Goal: Information Seeking & Learning: Learn about a topic

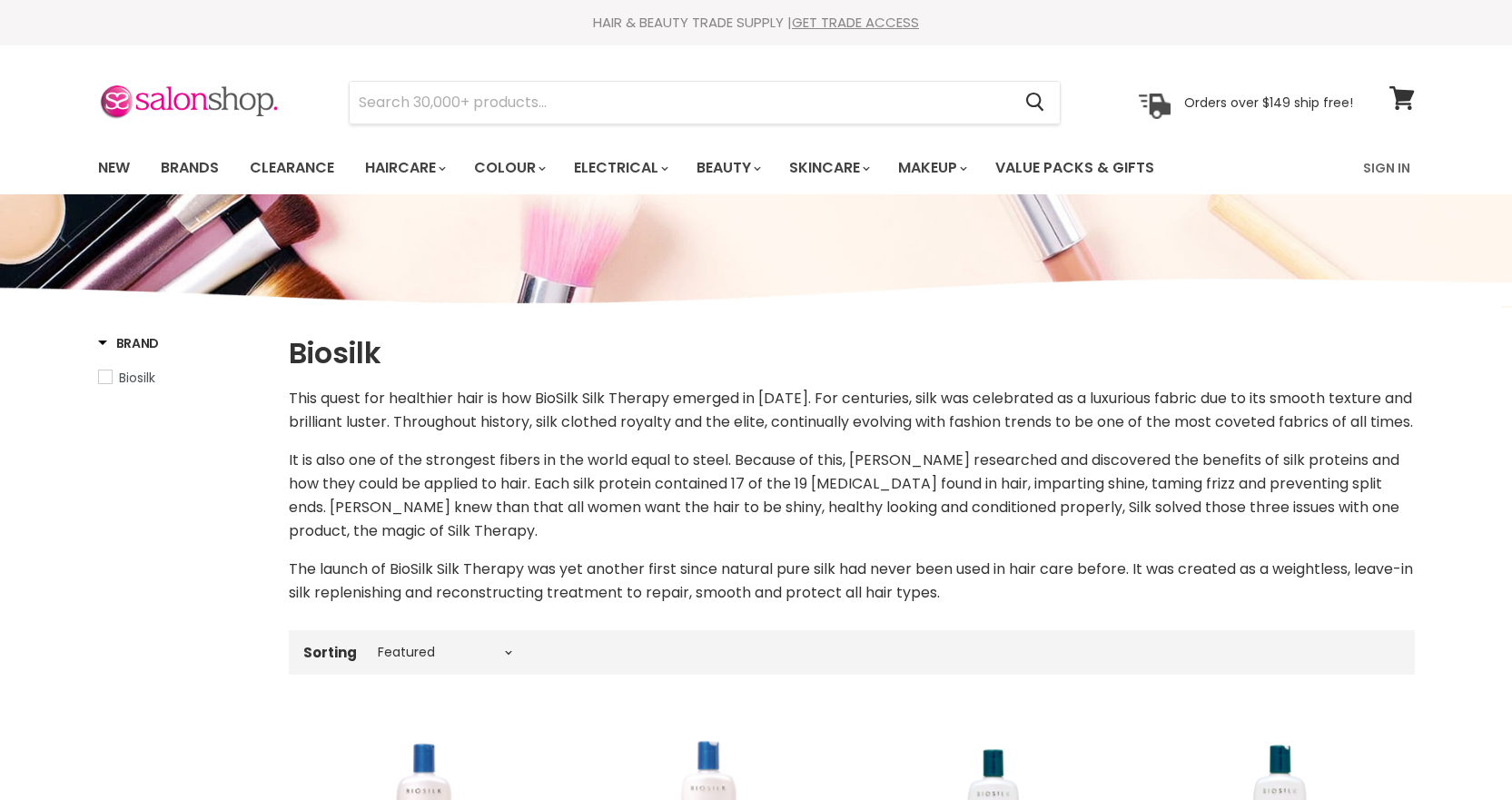
select select "manual"
click at [195, 174] on link "Brands" at bounding box center [190, 168] width 85 height 38
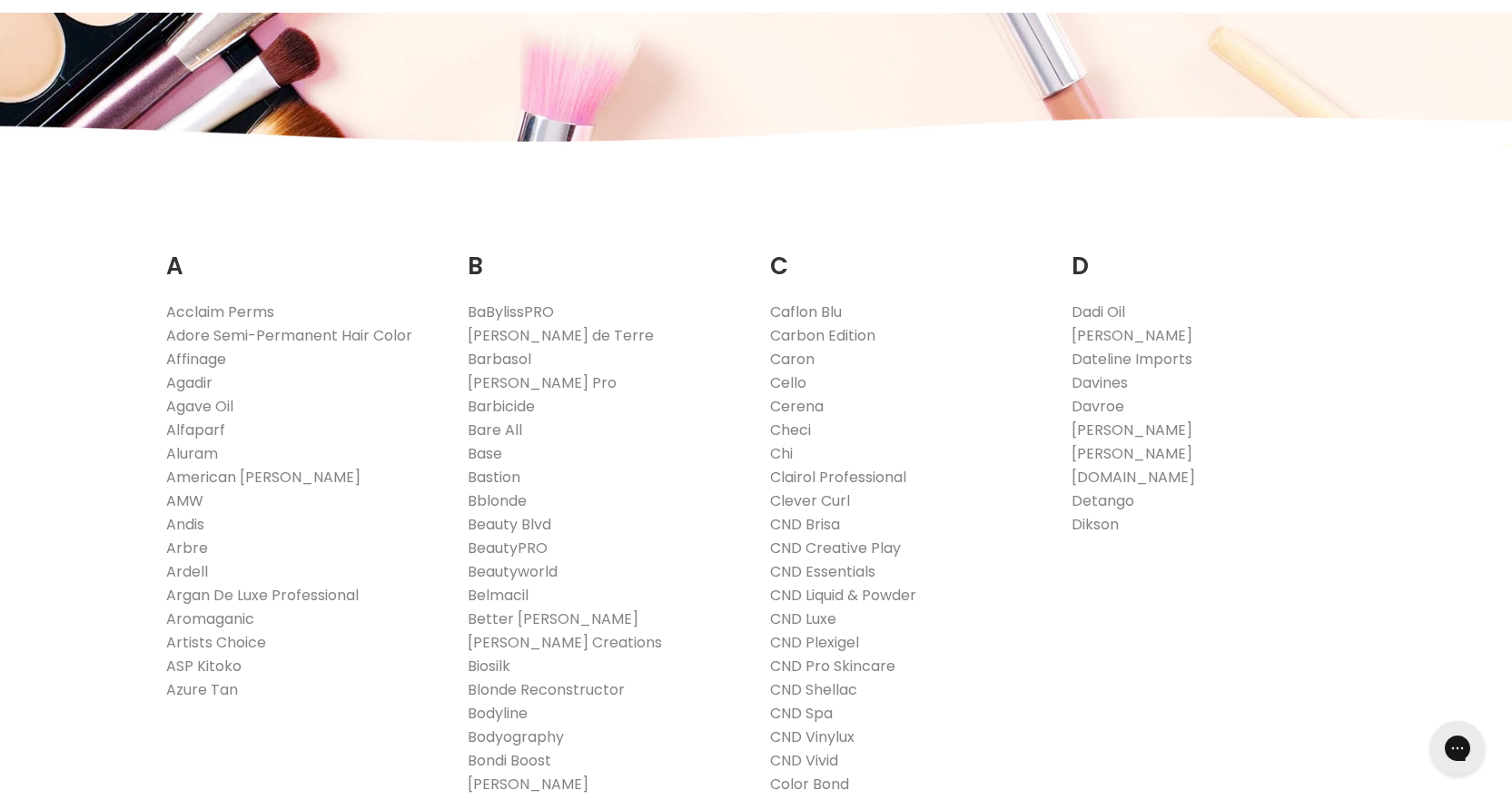
scroll to position [272, 0]
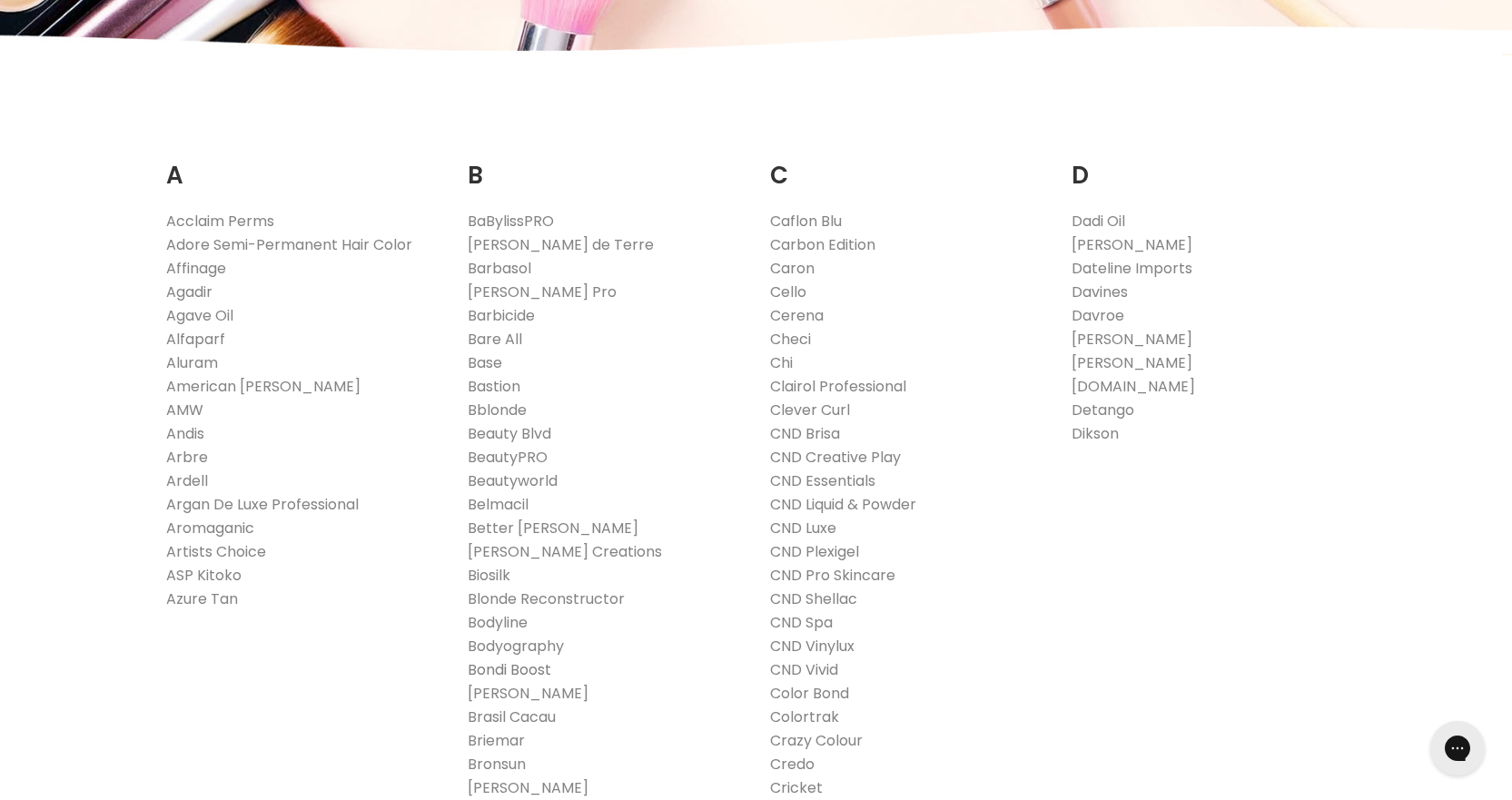
click at [543, 673] on link "Bondi Boost" at bounding box center [510, 670] width 84 height 21
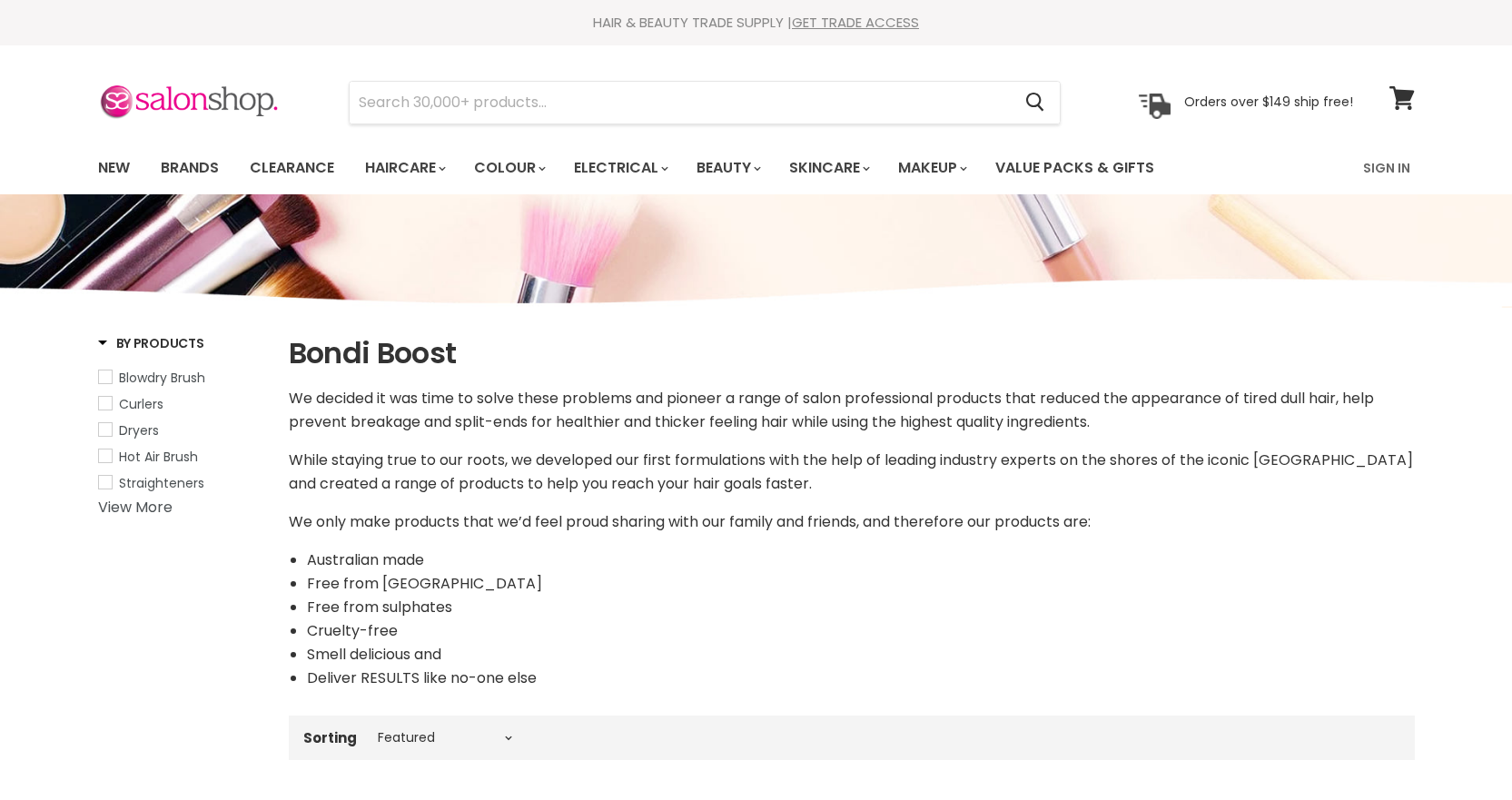
select select "manual"
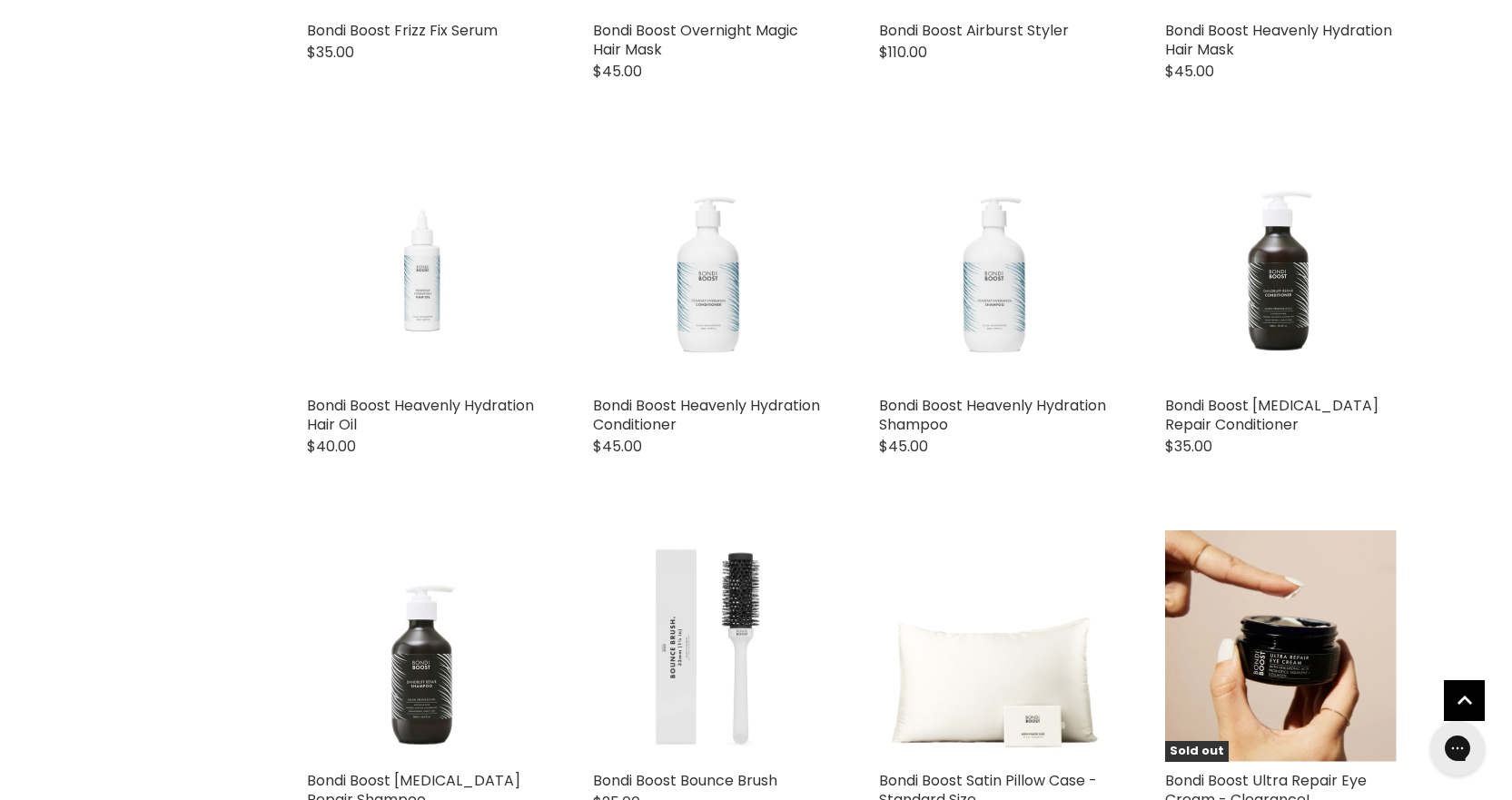
scroll to position [2905, 0]
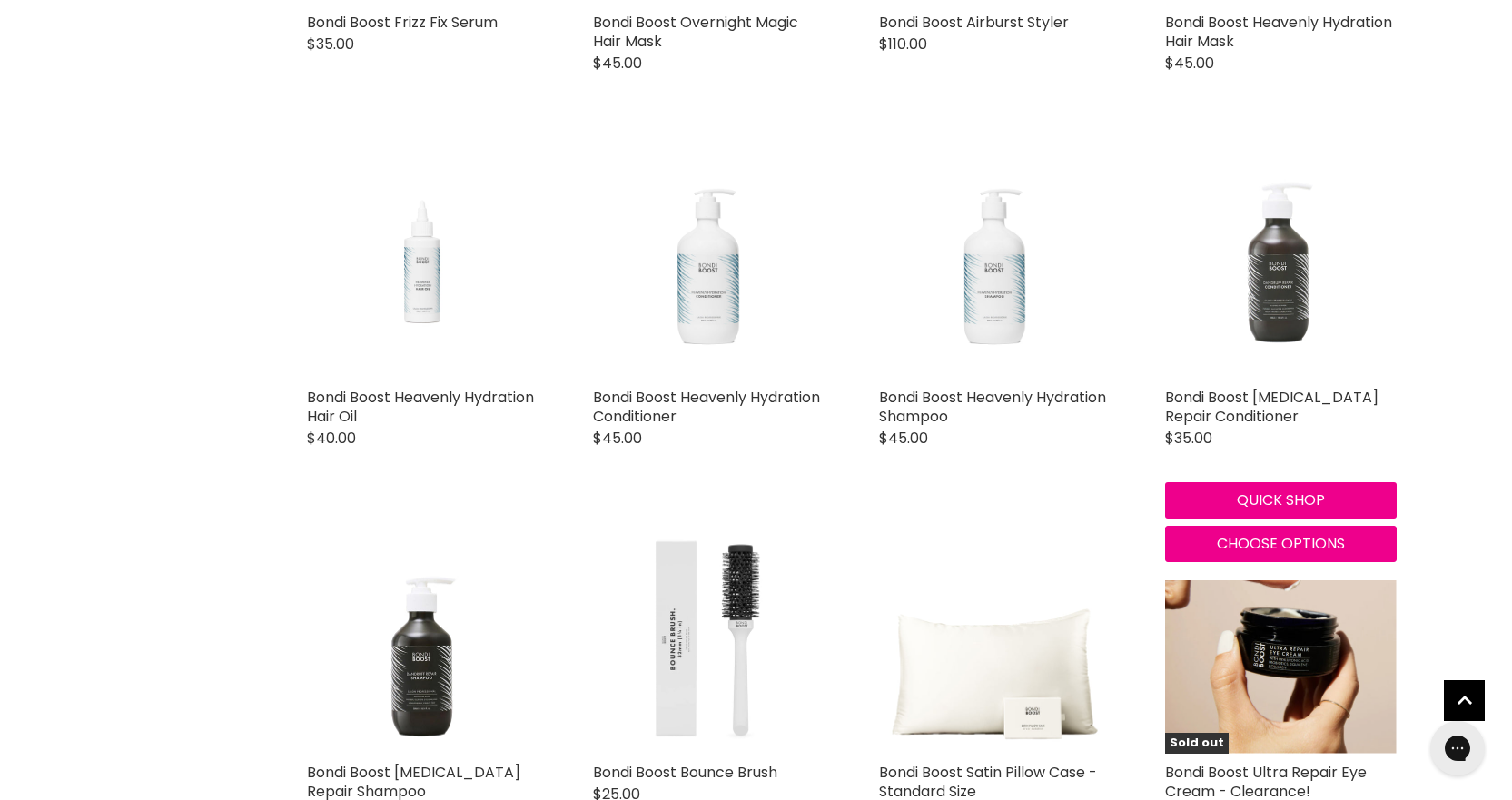
click at [1275, 290] on img "Main content" at bounding box center [1280, 263] width 232 height 232
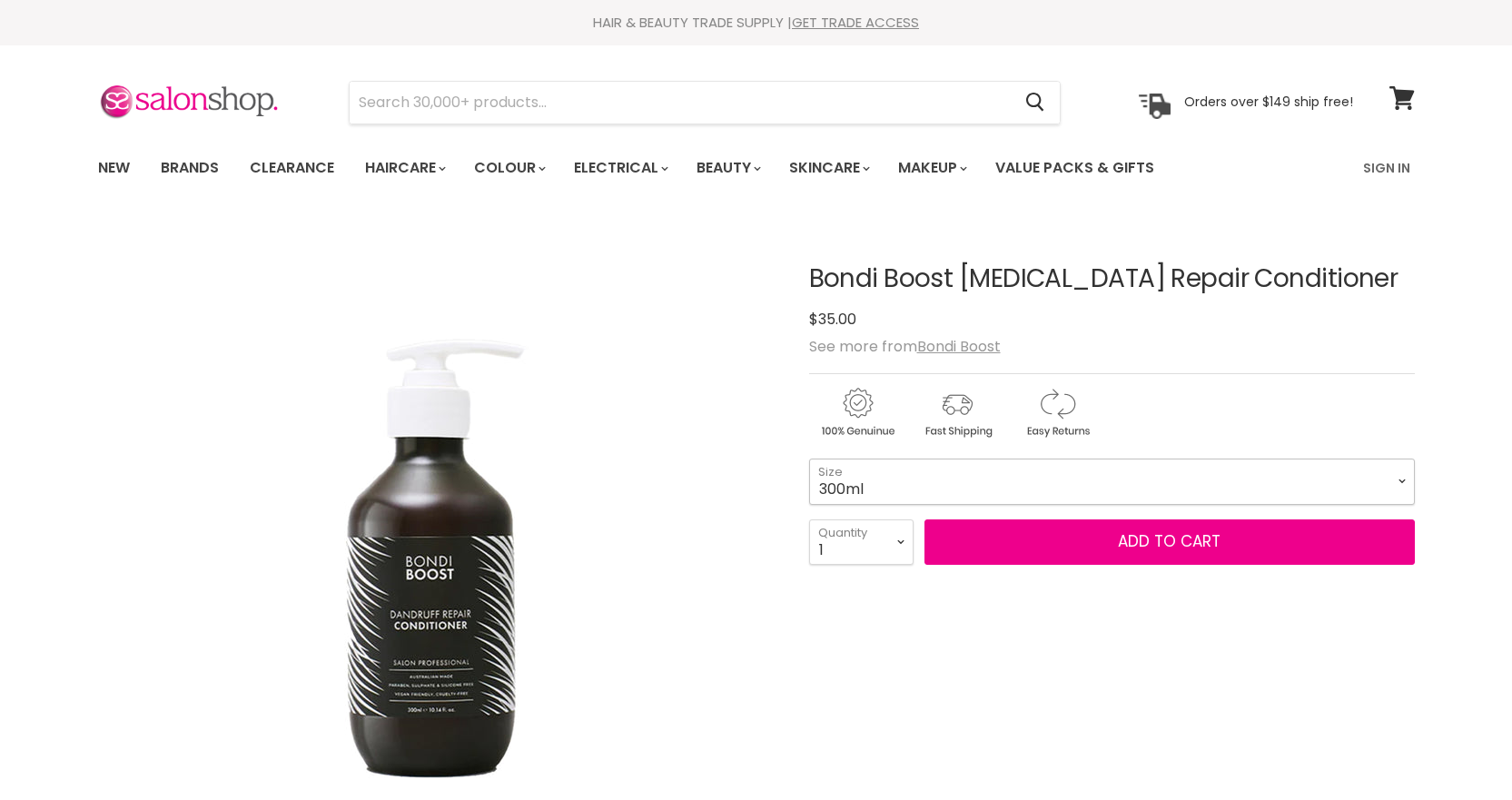
drag, startPoint x: 0, startPoint y: 0, endPoint x: 1038, endPoint y: 475, distance: 1141.5
click at [1038, 475] on select "300ml" at bounding box center [1111, 481] width 606 height 46
click at [1151, 395] on div "Main content" at bounding box center [1111, 408] width 606 height 71
click at [1375, 159] on link "Sign In" at bounding box center [1387, 168] width 69 height 38
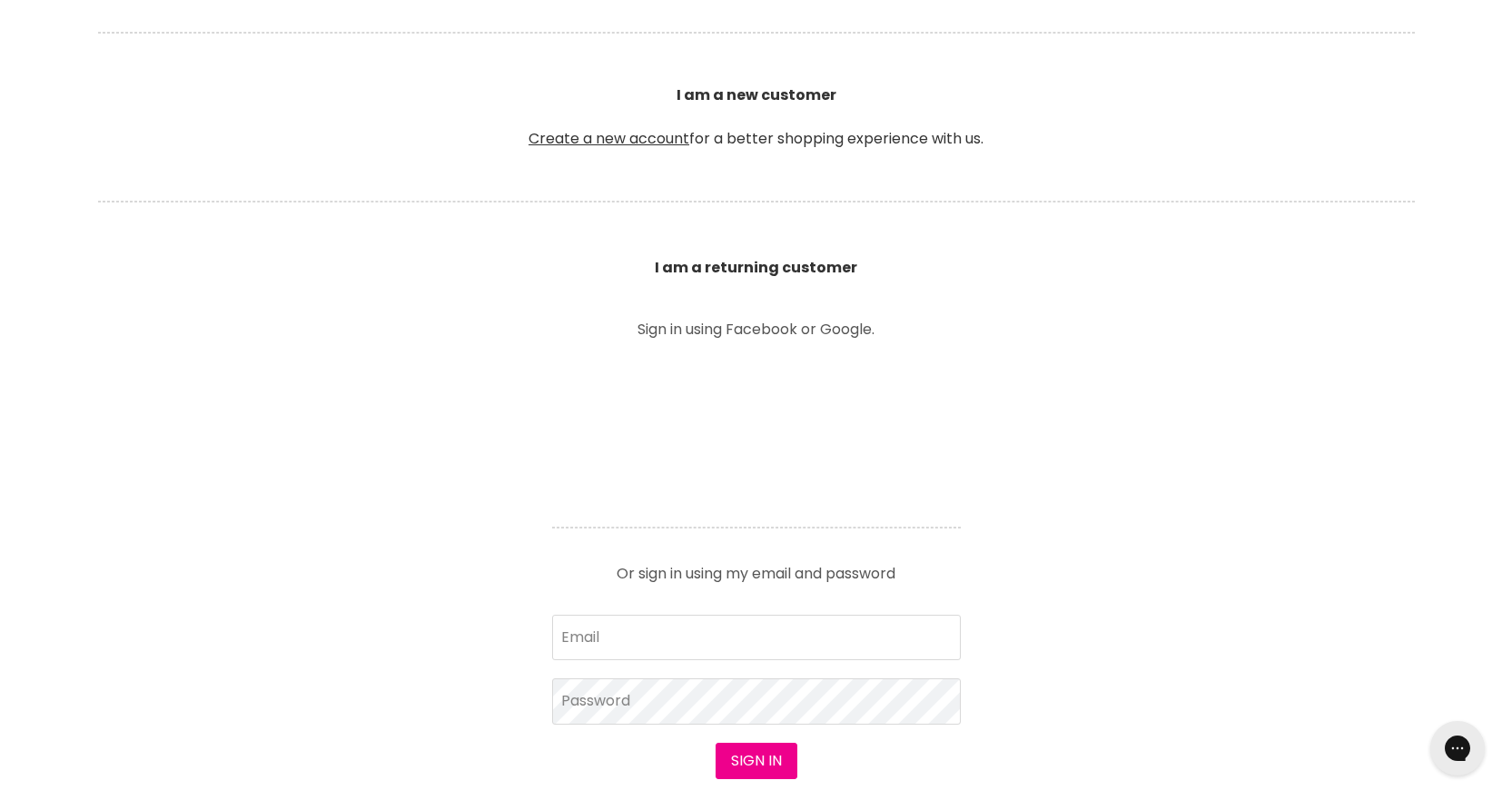
scroll to position [545, 0]
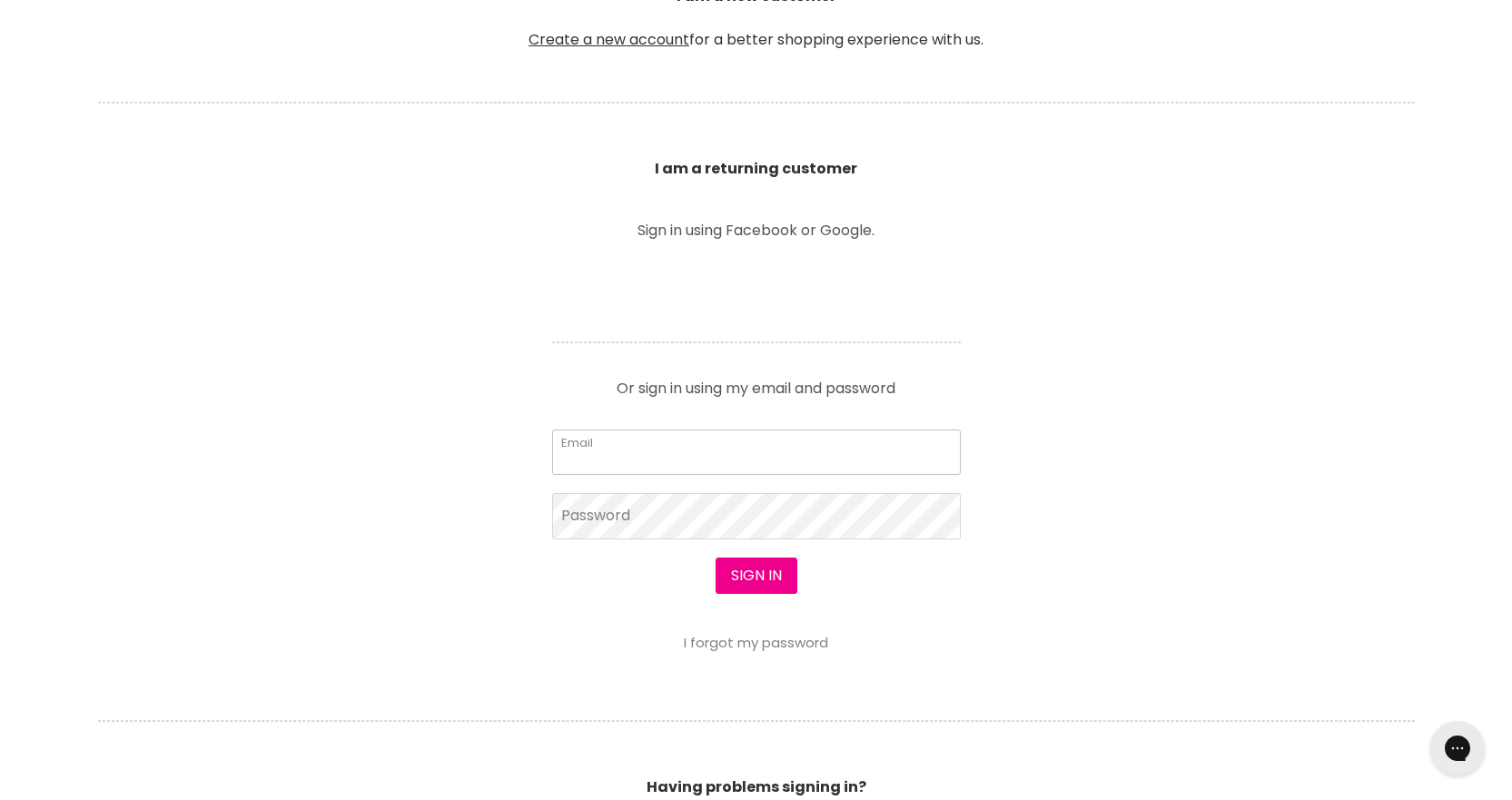
click at [812, 455] on input "Email" at bounding box center [756, 453] width 409 height 46
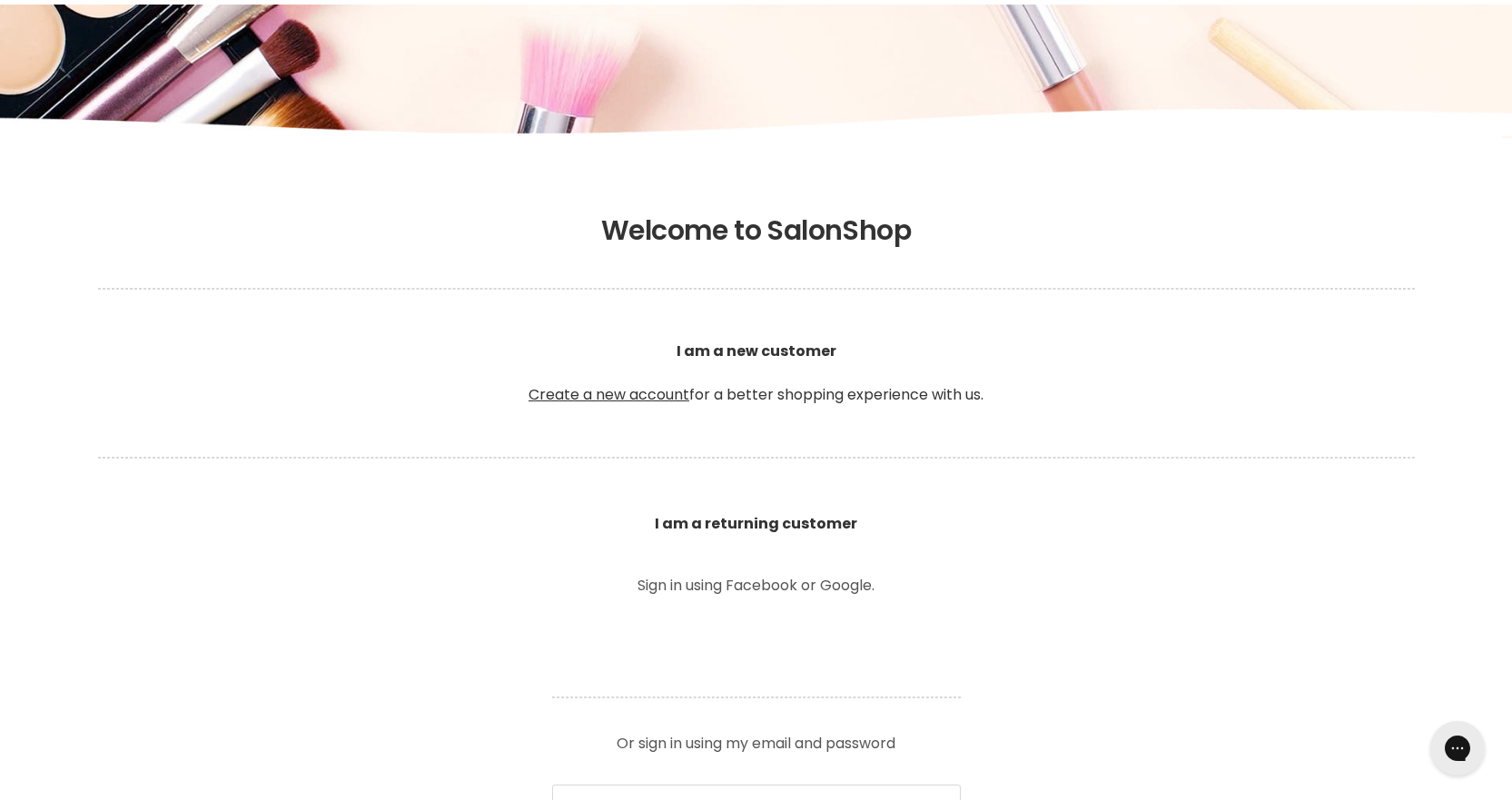
scroll to position [181, 0]
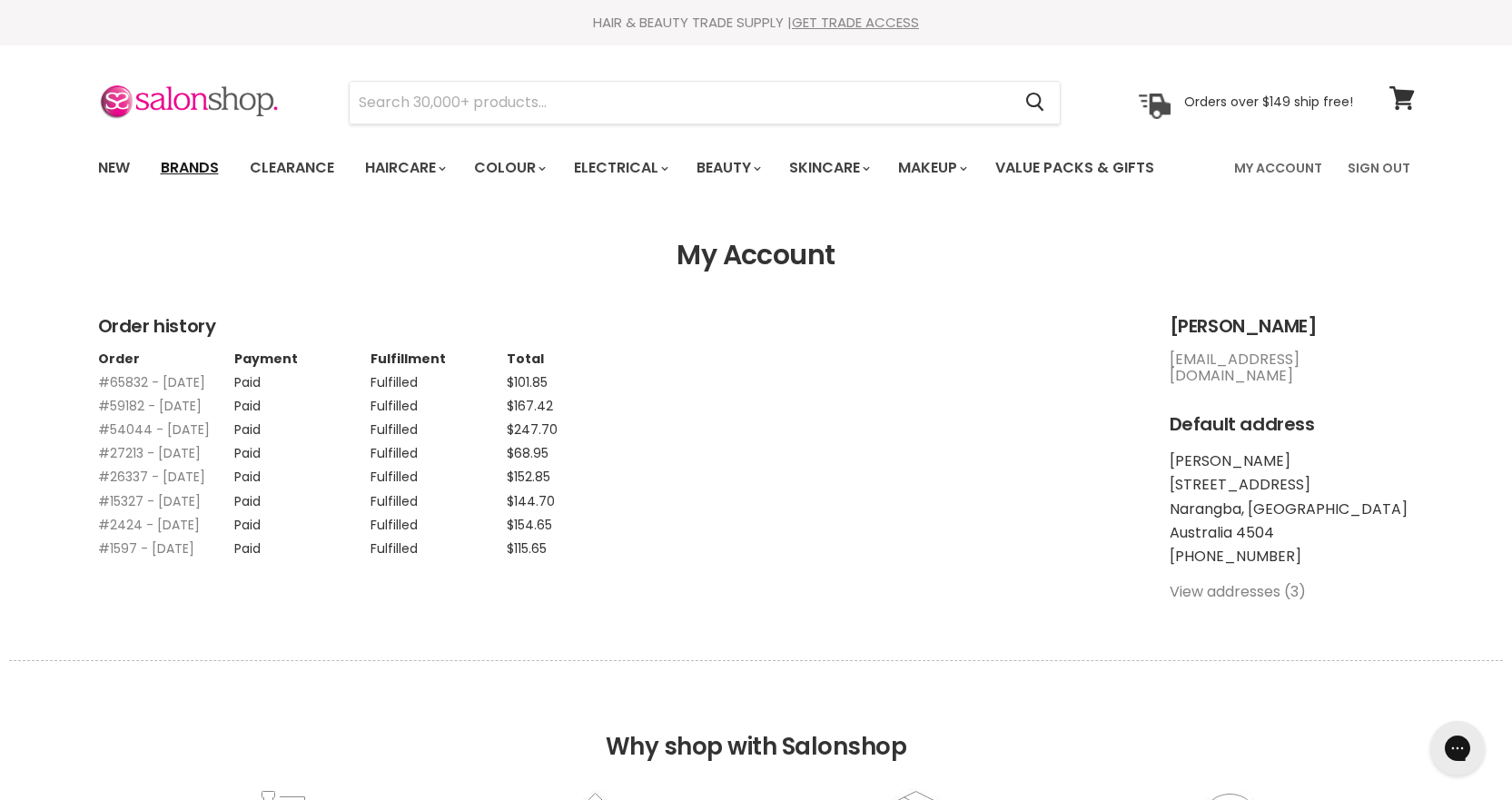
click at [198, 158] on link "Brands" at bounding box center [190, 168] width 85 height 38
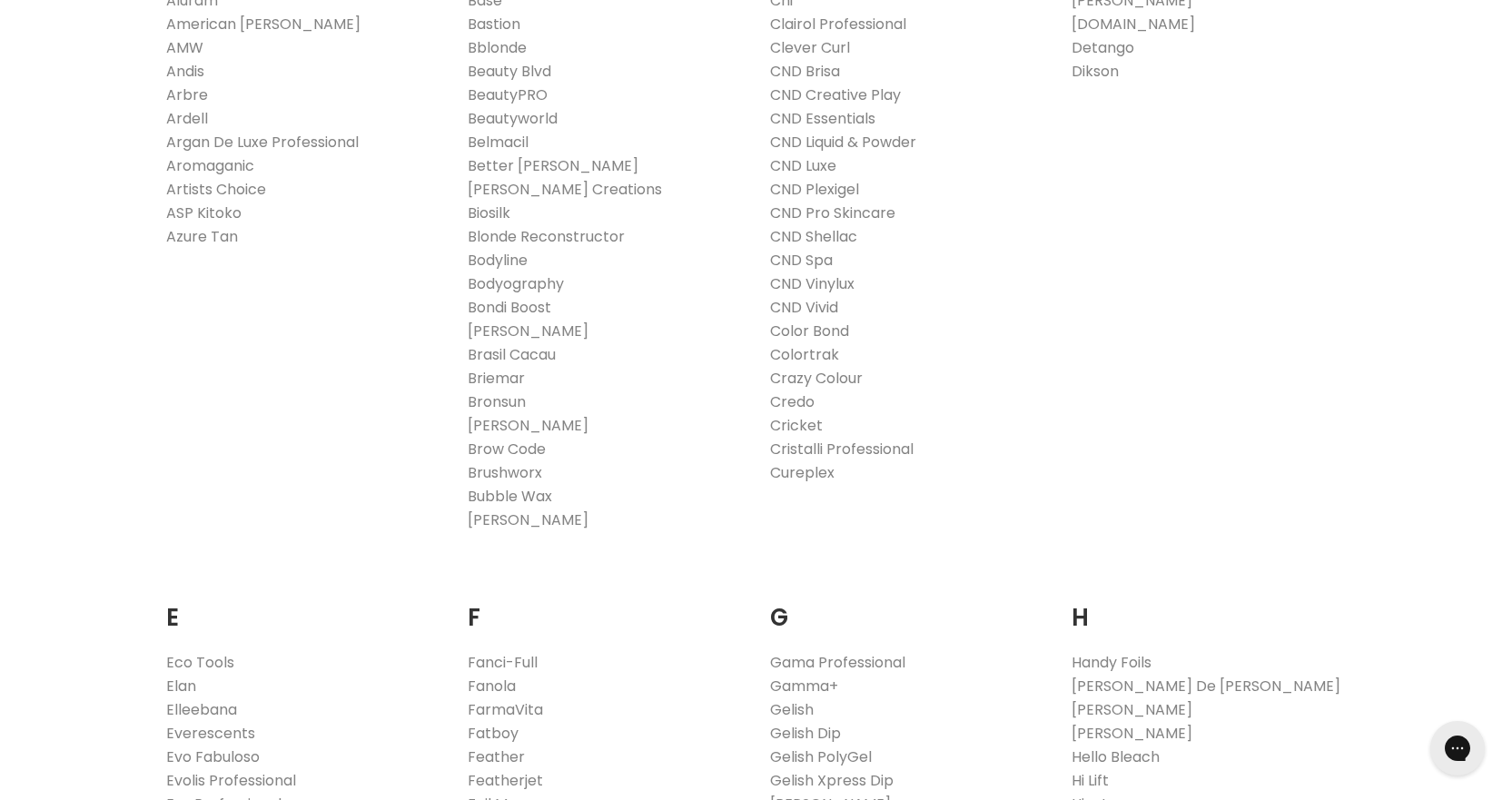
scroll to position [636, 0]
click at [485, 304] on link "Bondi Boost" at bounding box center [510, 307] width 84 height 21
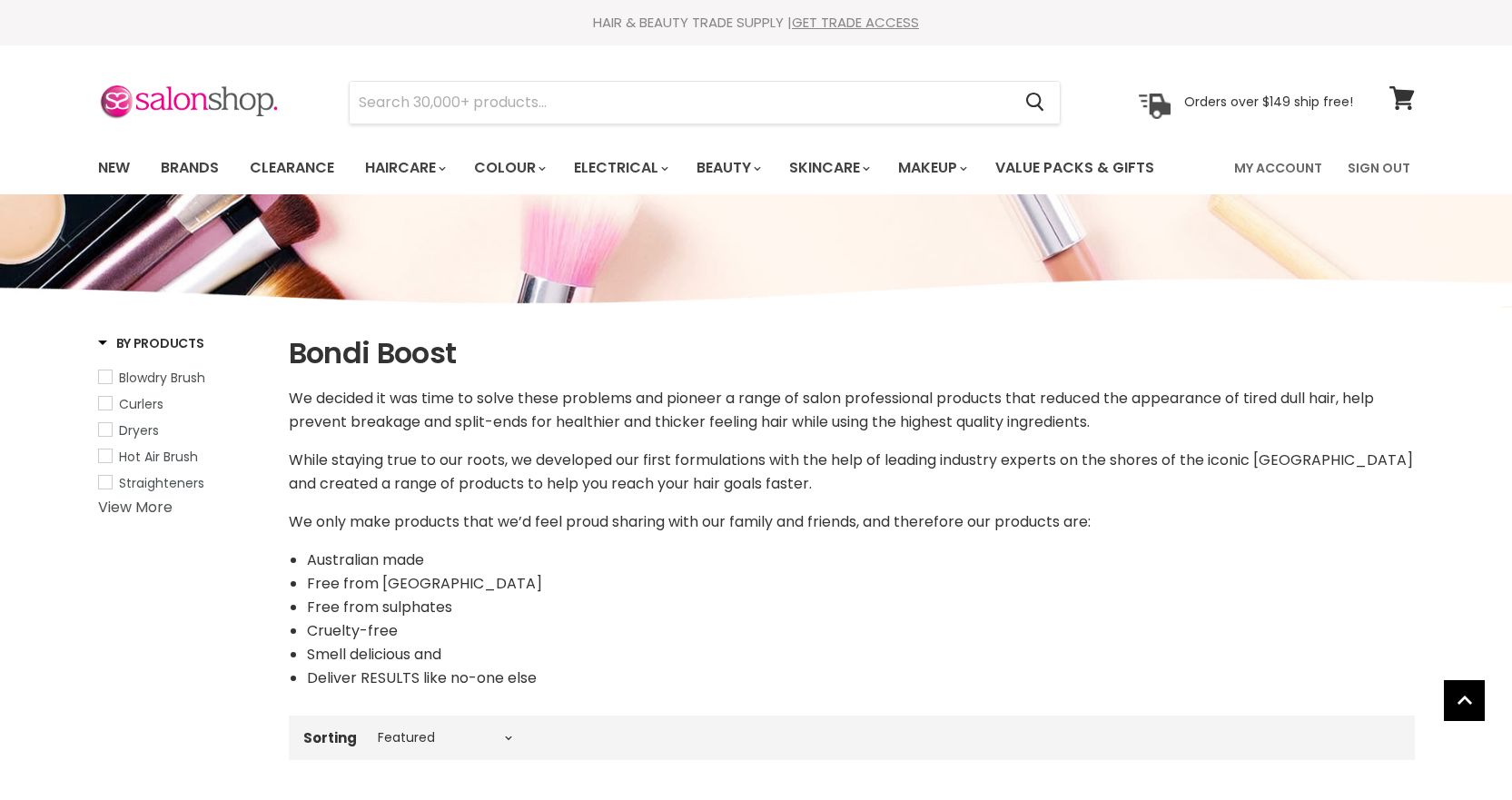
select select "manual"
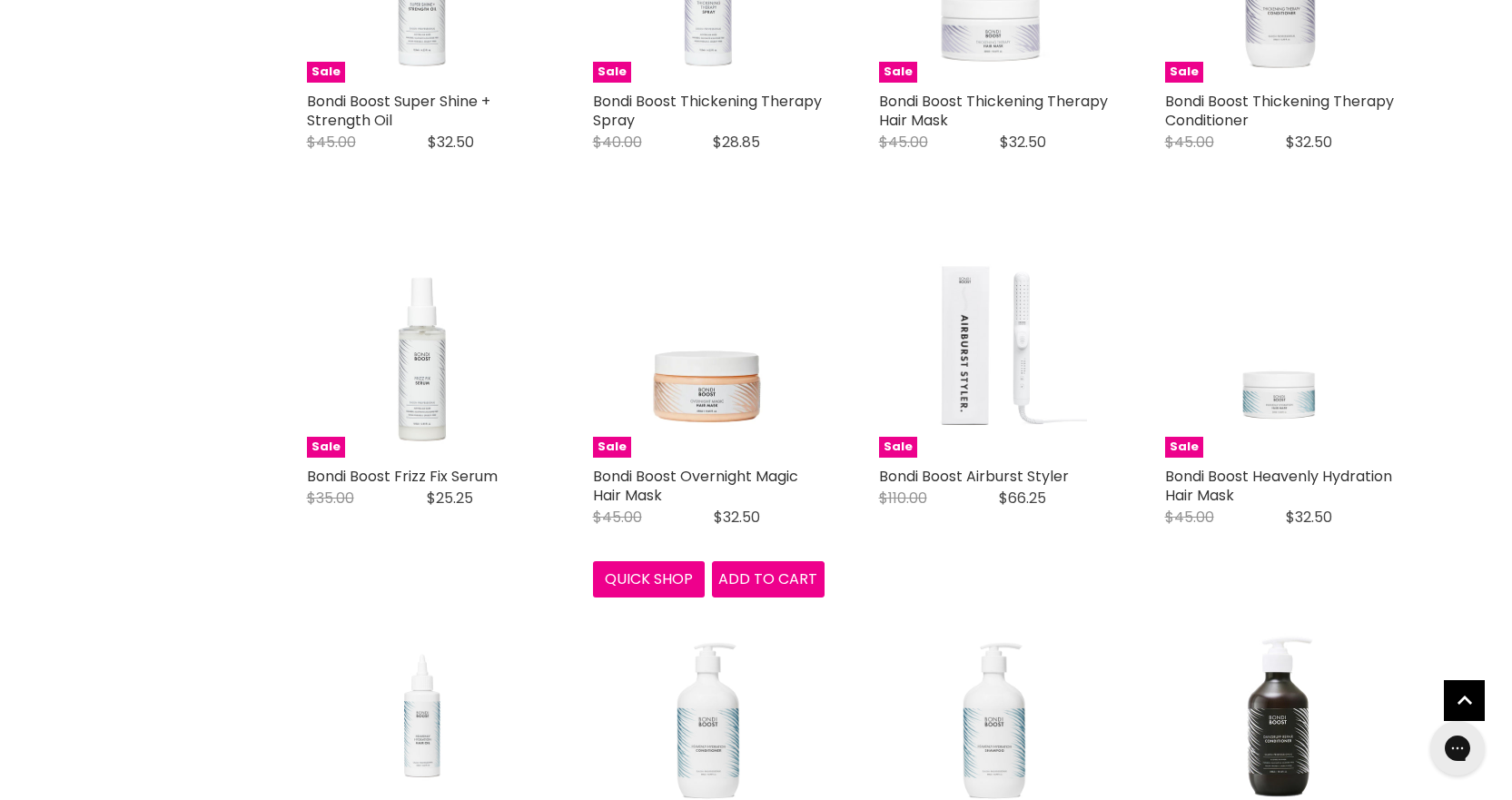
scroll to position [2996, 0]
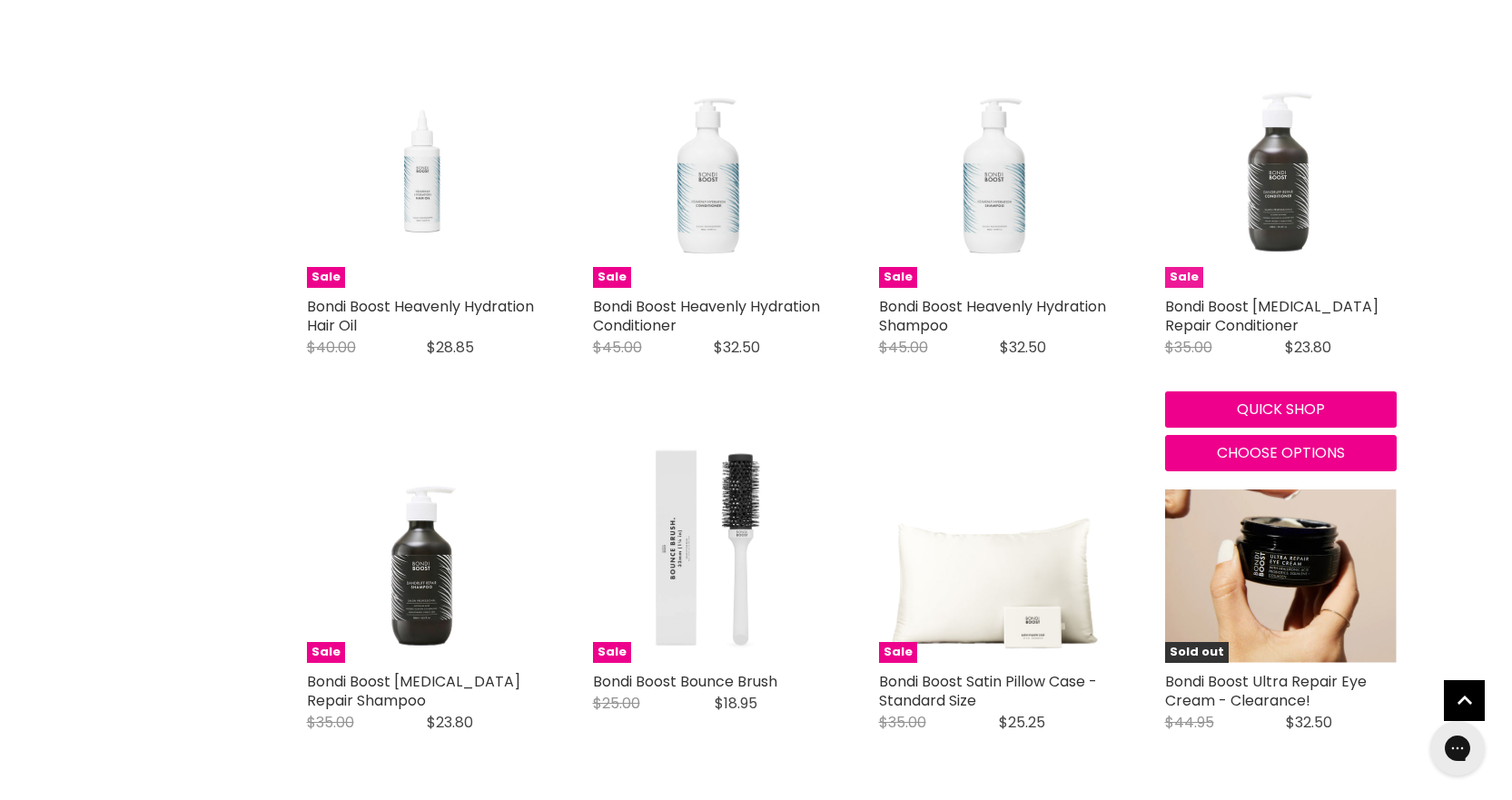
click at [1254, 218] on img "Main content" at bounding box center [1280, 172] width 232 height 232
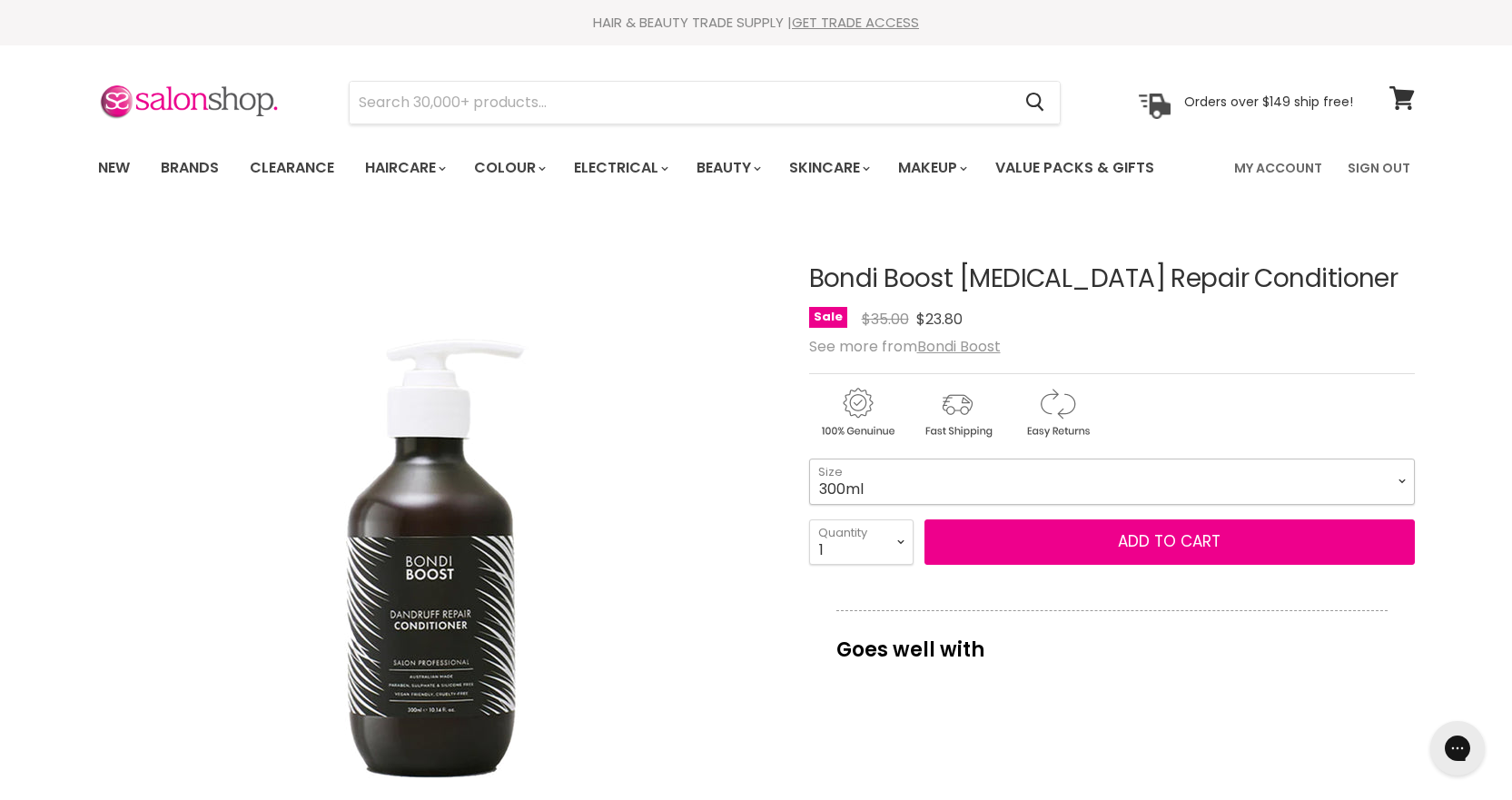
click at [1214, 491] on select "300ml" at bounding box center [1111, 481] width 606 height 46
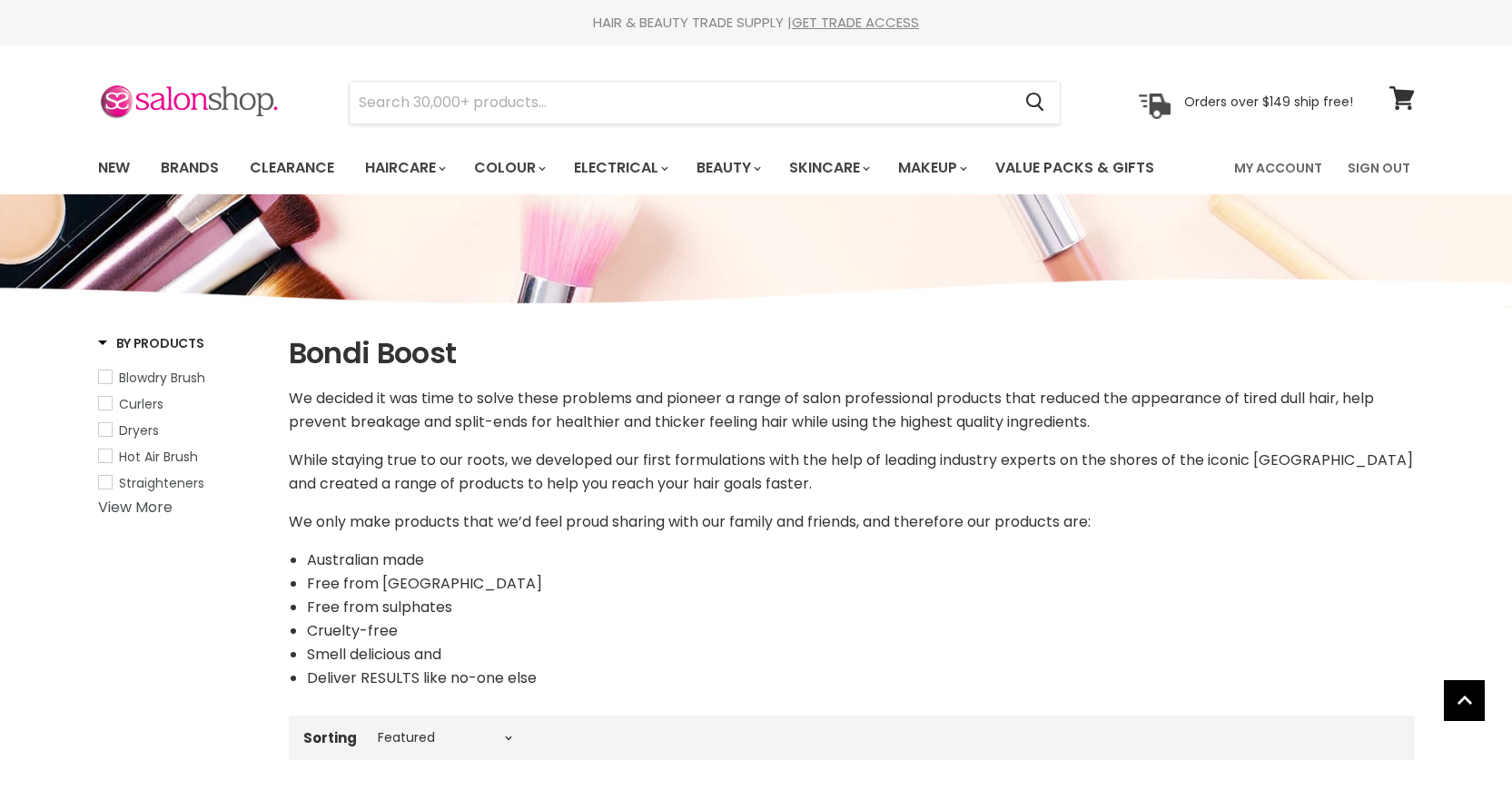
select select "manual"
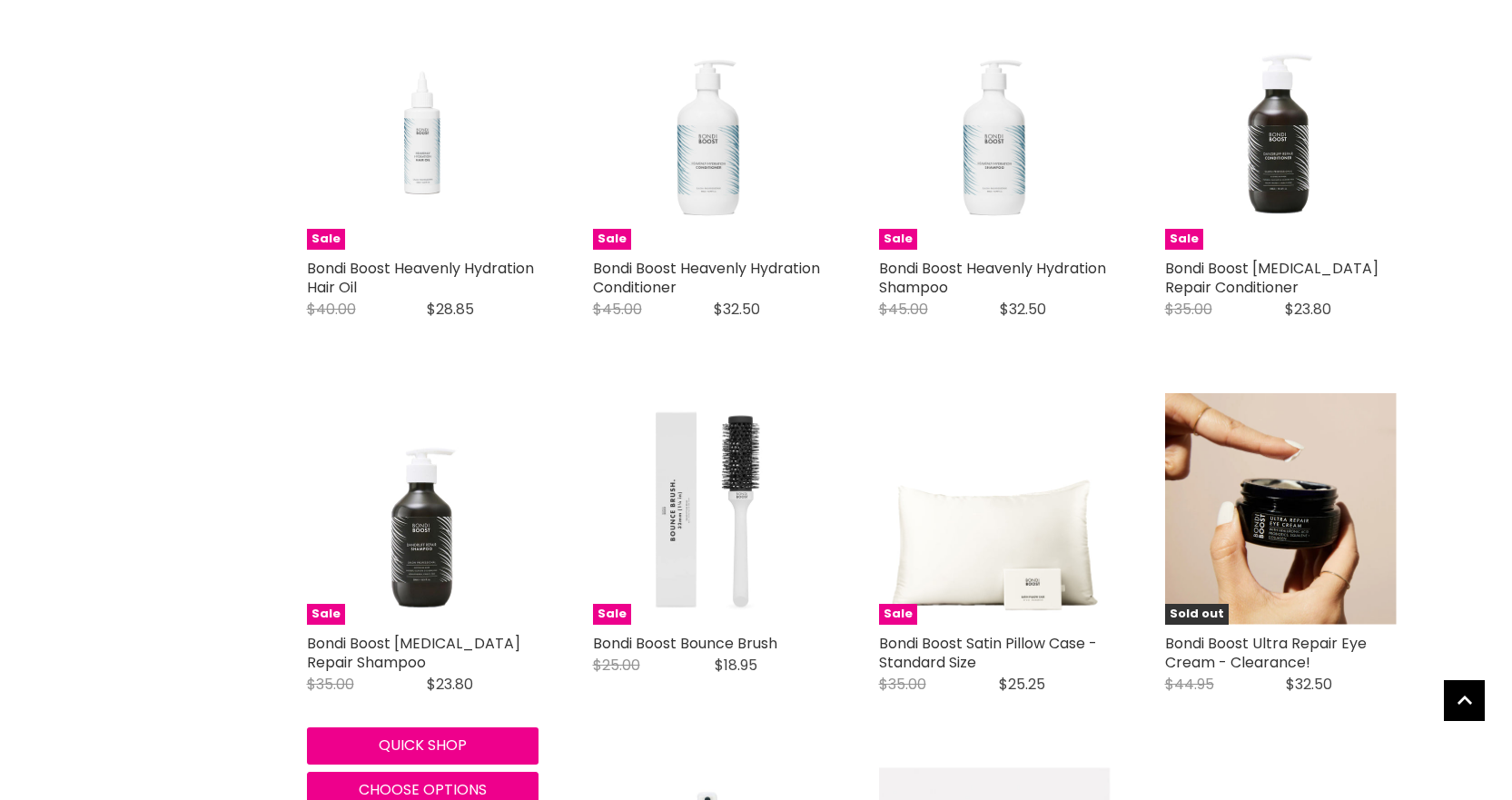
click at [392, 552] on img "Main content" at bounding box center [422, 509] width 232 height 232
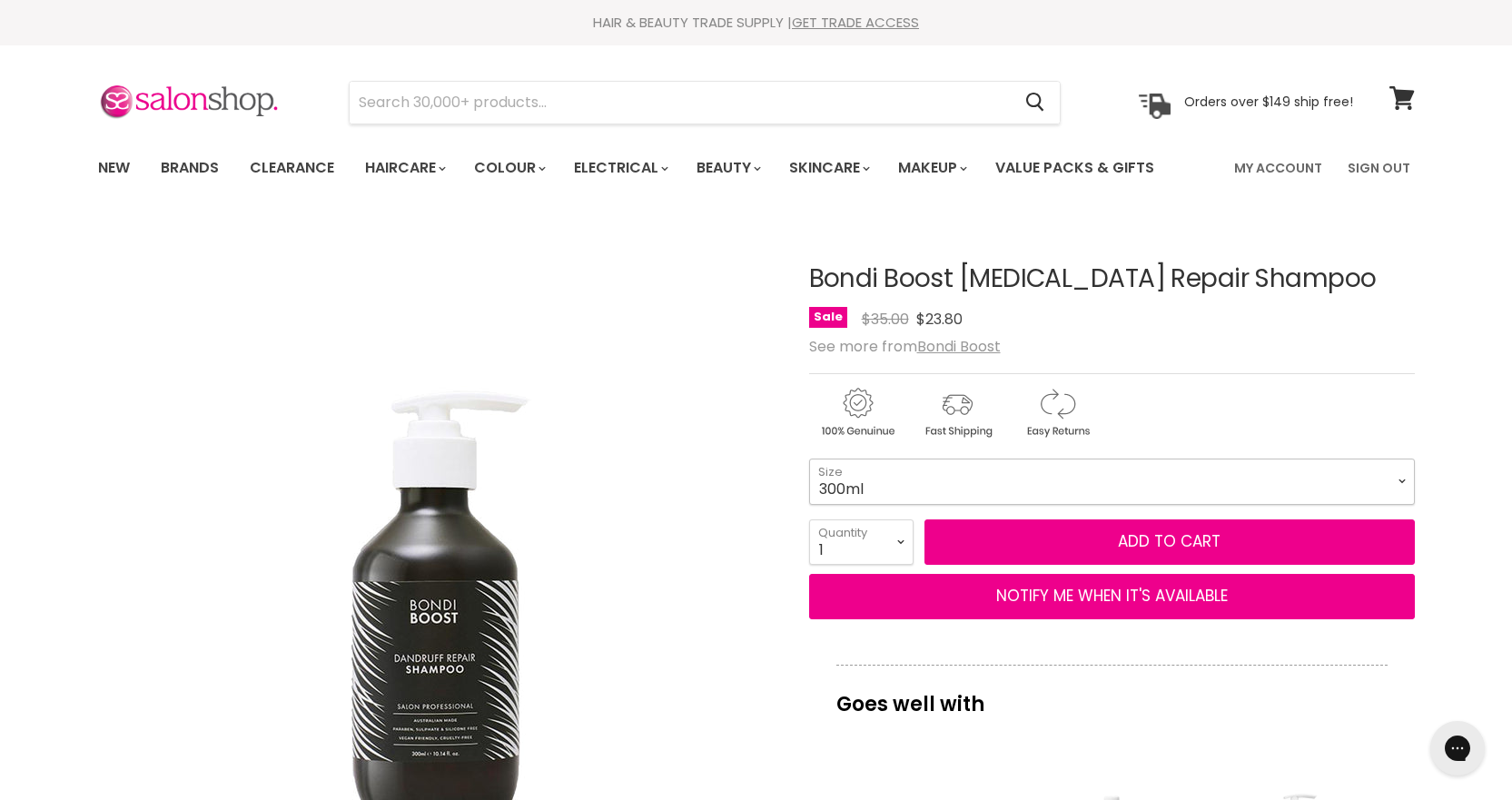
drag, startPoint x: 0, startPoint y: 0, endPoint x: 982, endPoint y: 477, distance: 1091.7
click at [982, 477] on select "300ml 1 Litre" at bounding box center [1111, 481] width 606 height 46
click at [809, 458] on select "300ml 1 Litre" at bounding box center [1111, 481] width 606 height 46
click at [923, 472] on select "300ml 1 Litre" at bounding box center [1111, 481] width 606 height 46
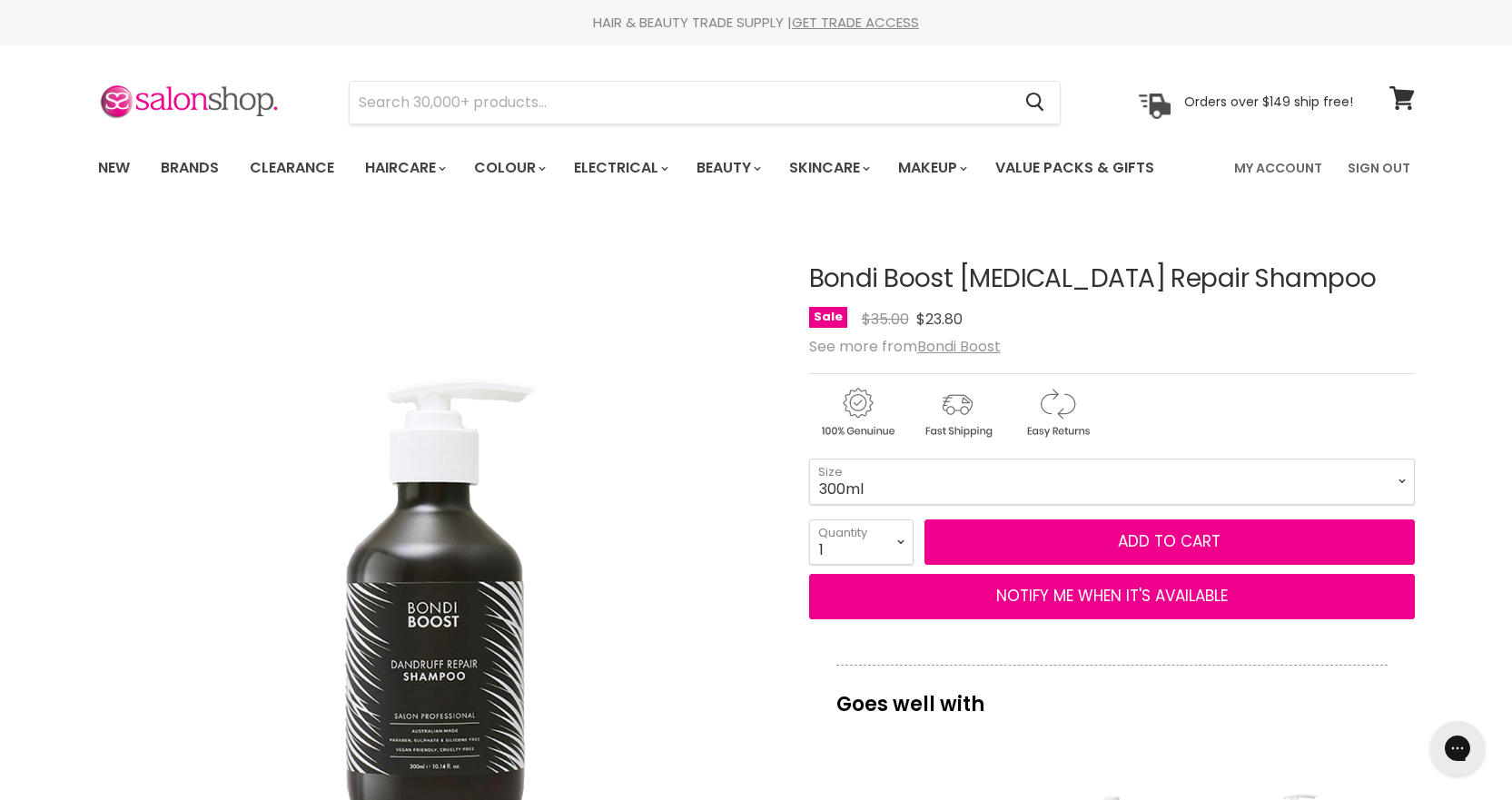
click at [697, 556] on img "Bondi Boost Dandruff Repair Shampoo image. Click or Scroll to Zoom." at bounding box center [436, 558] width 679 height 679
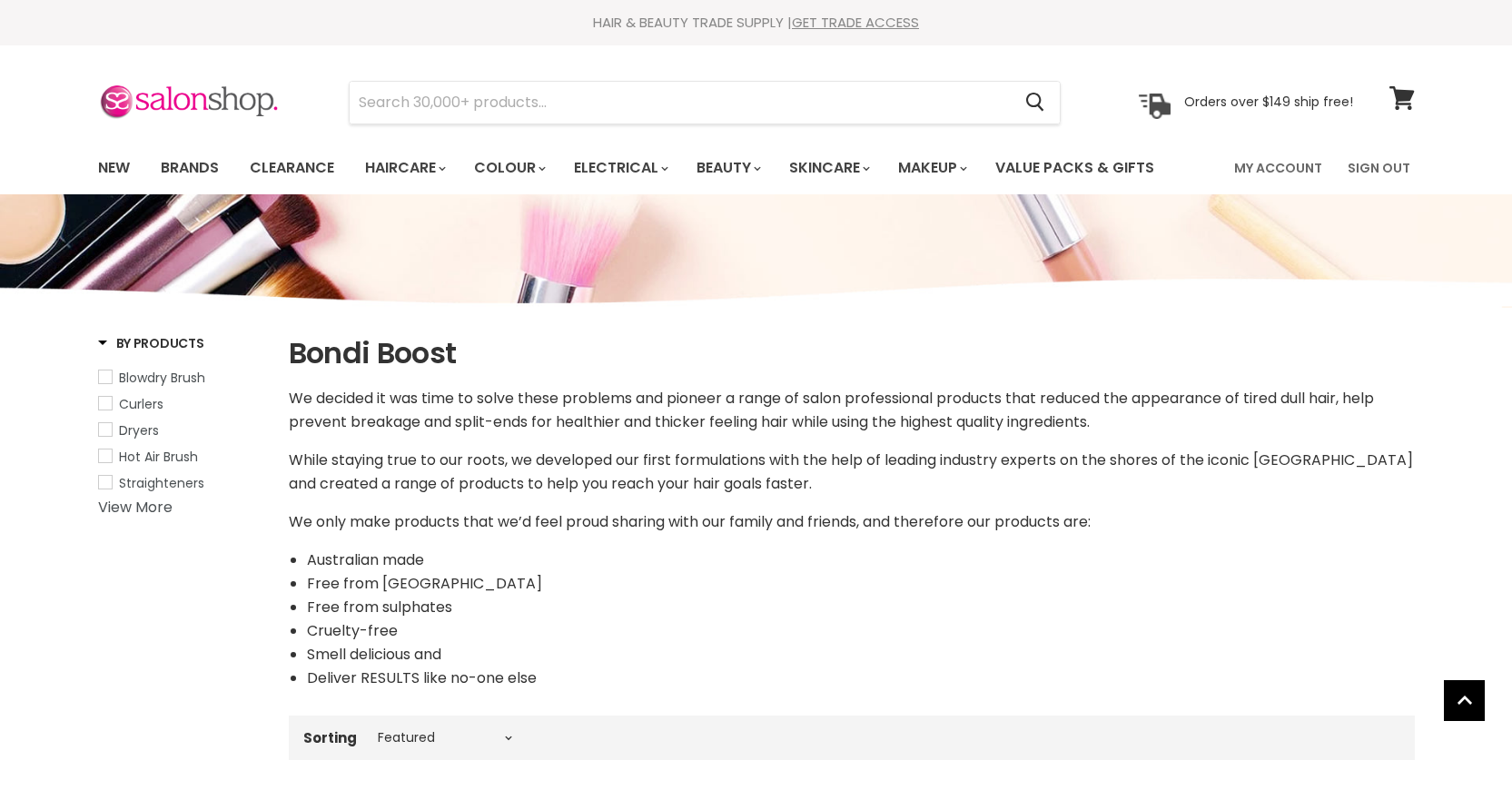
select select "manual"
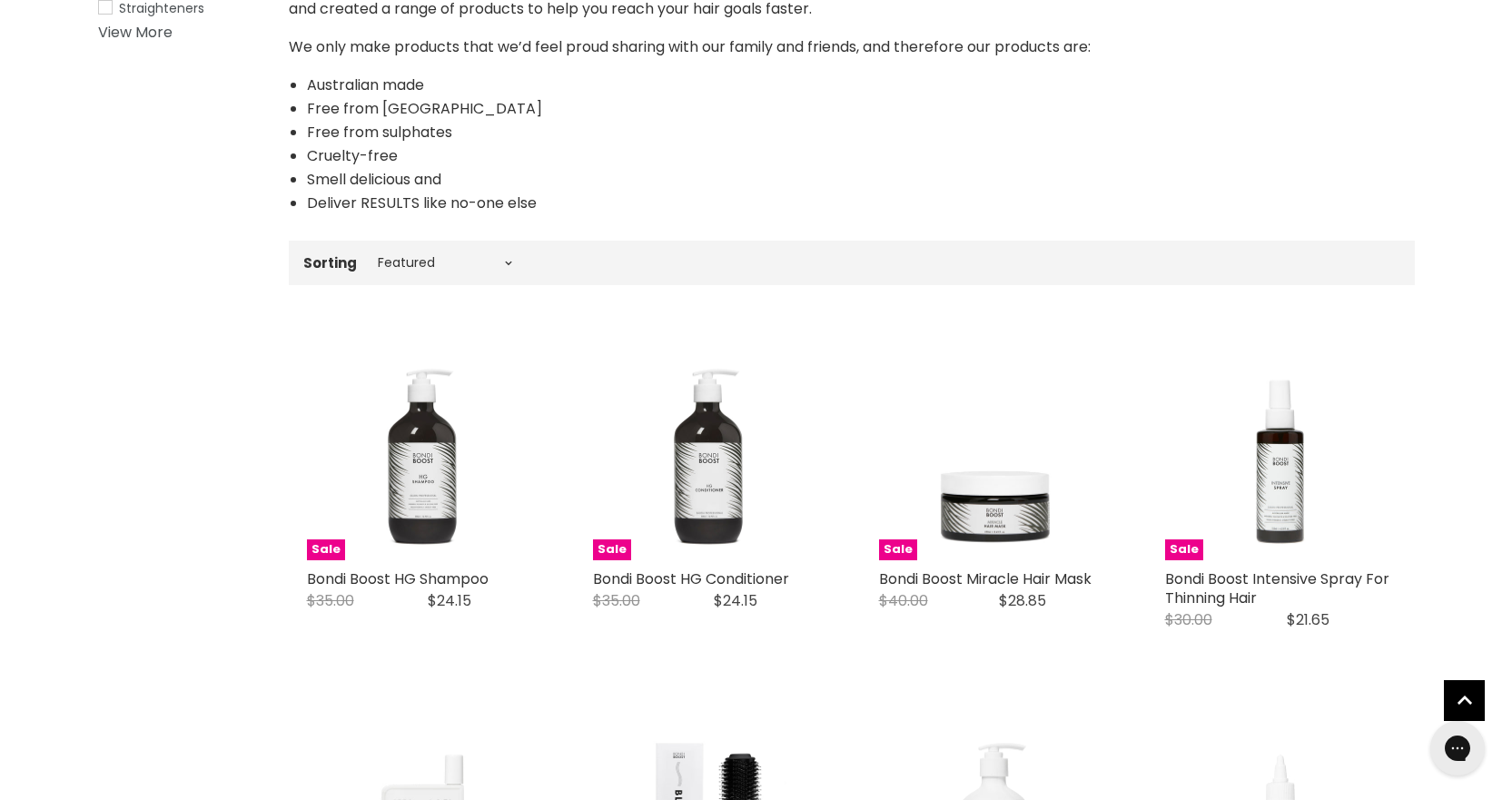
scroll to position [587, 0]
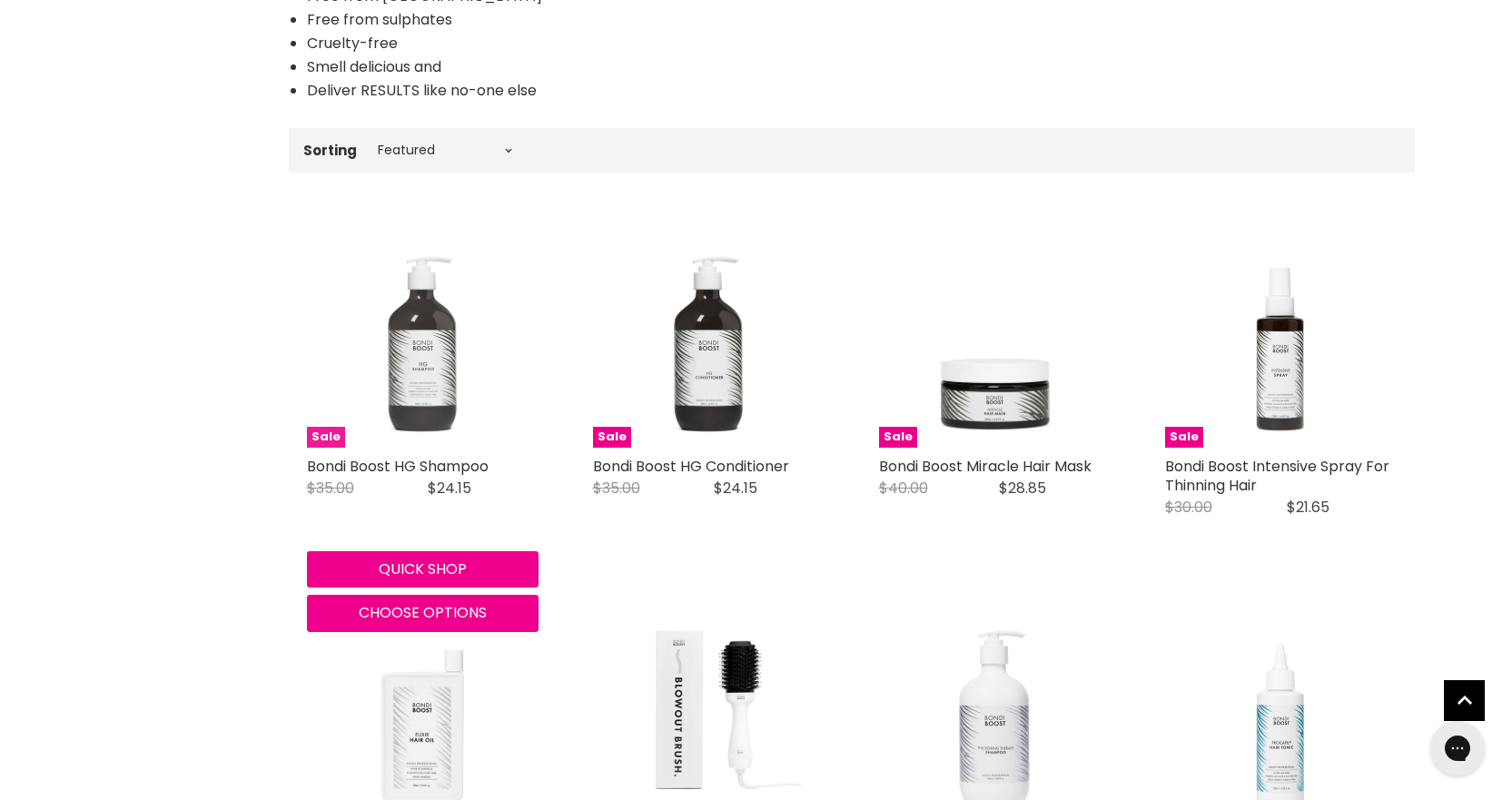
click at [418, 336] on img "Main content" at bounding box center [422, 332] width 232 height 232
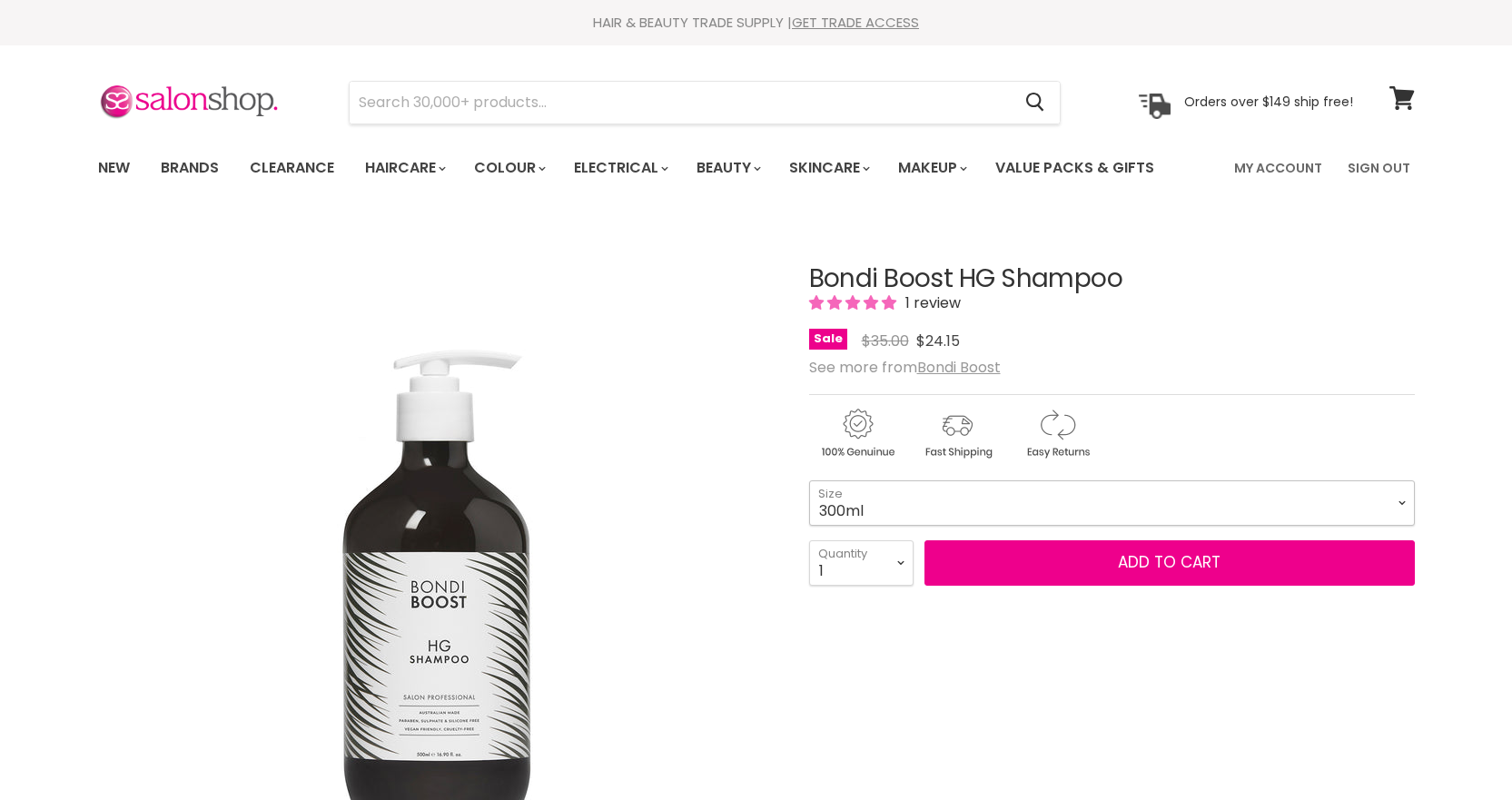
drag, startPoint x: 0, startPoint y: 0, endPoint x: 1011, endPoint y: 499, distance: 1127.4
click at [1011, 499] on select "300ml 500ml 1 Litre" at bounding box center [1111, 503] width 606 height 46
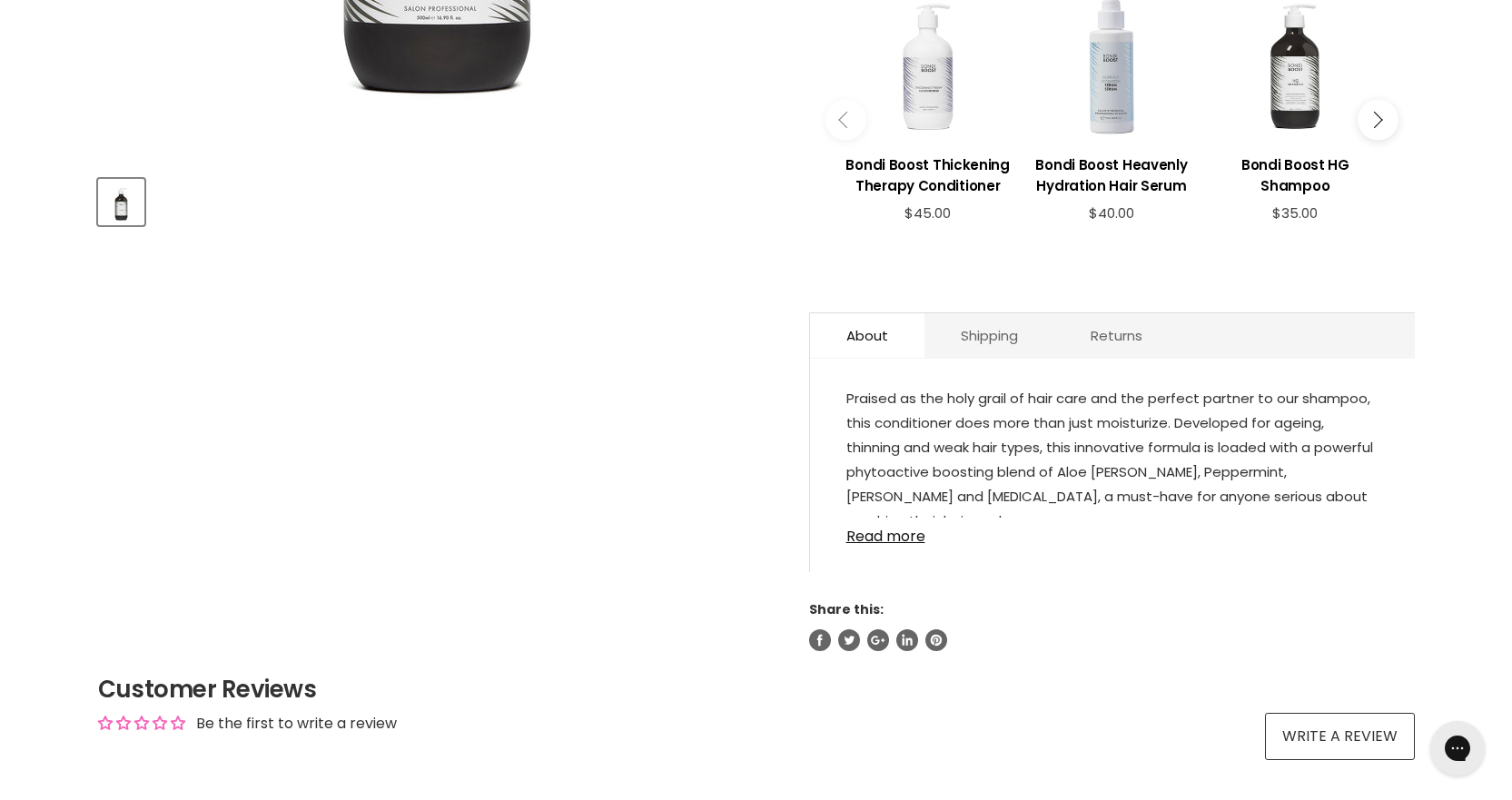
scroll to position [726, 0]
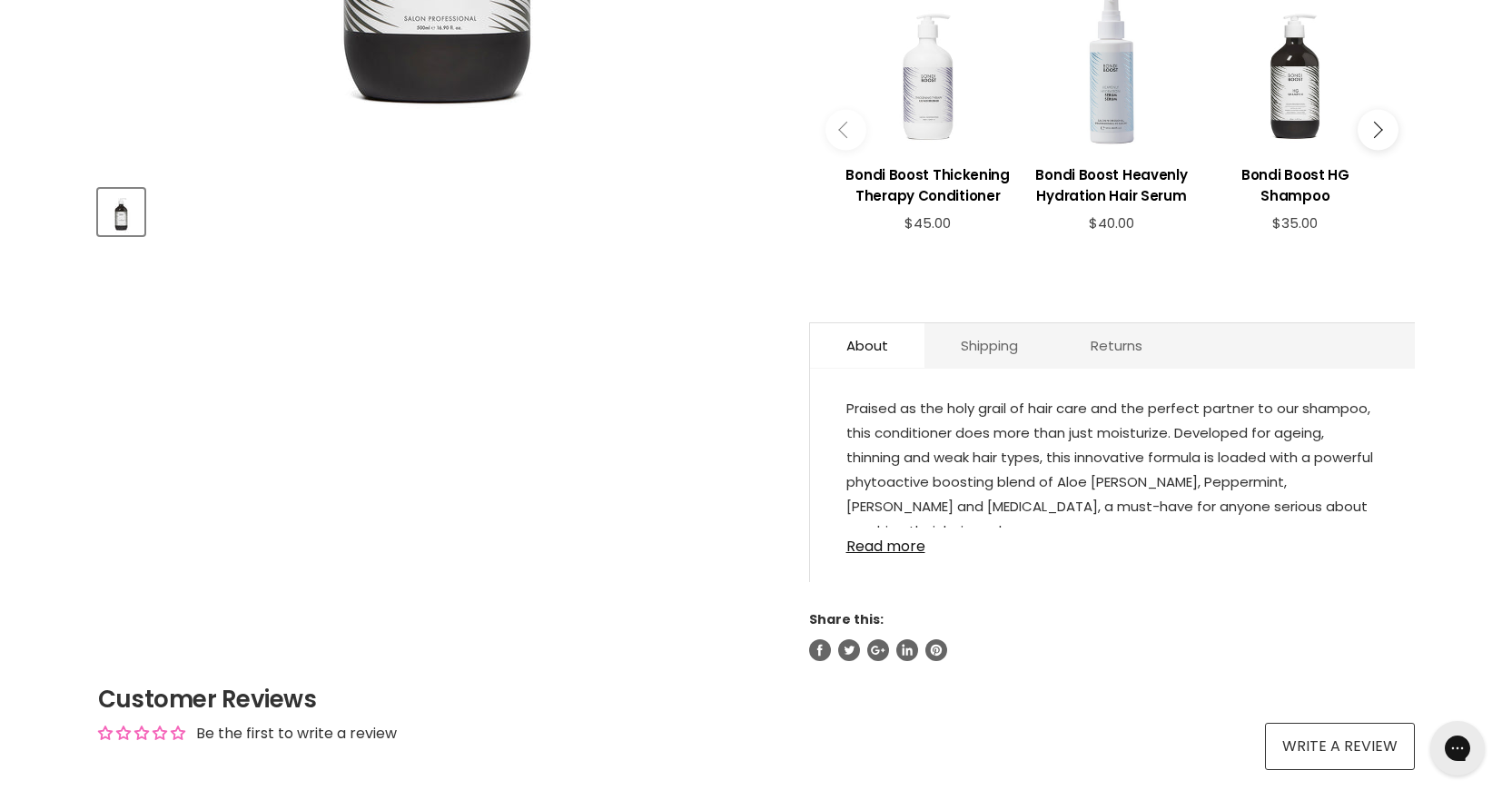
click at [889, 547] on link "Read more" at bounding box center [1112, 541] width 532 height 28
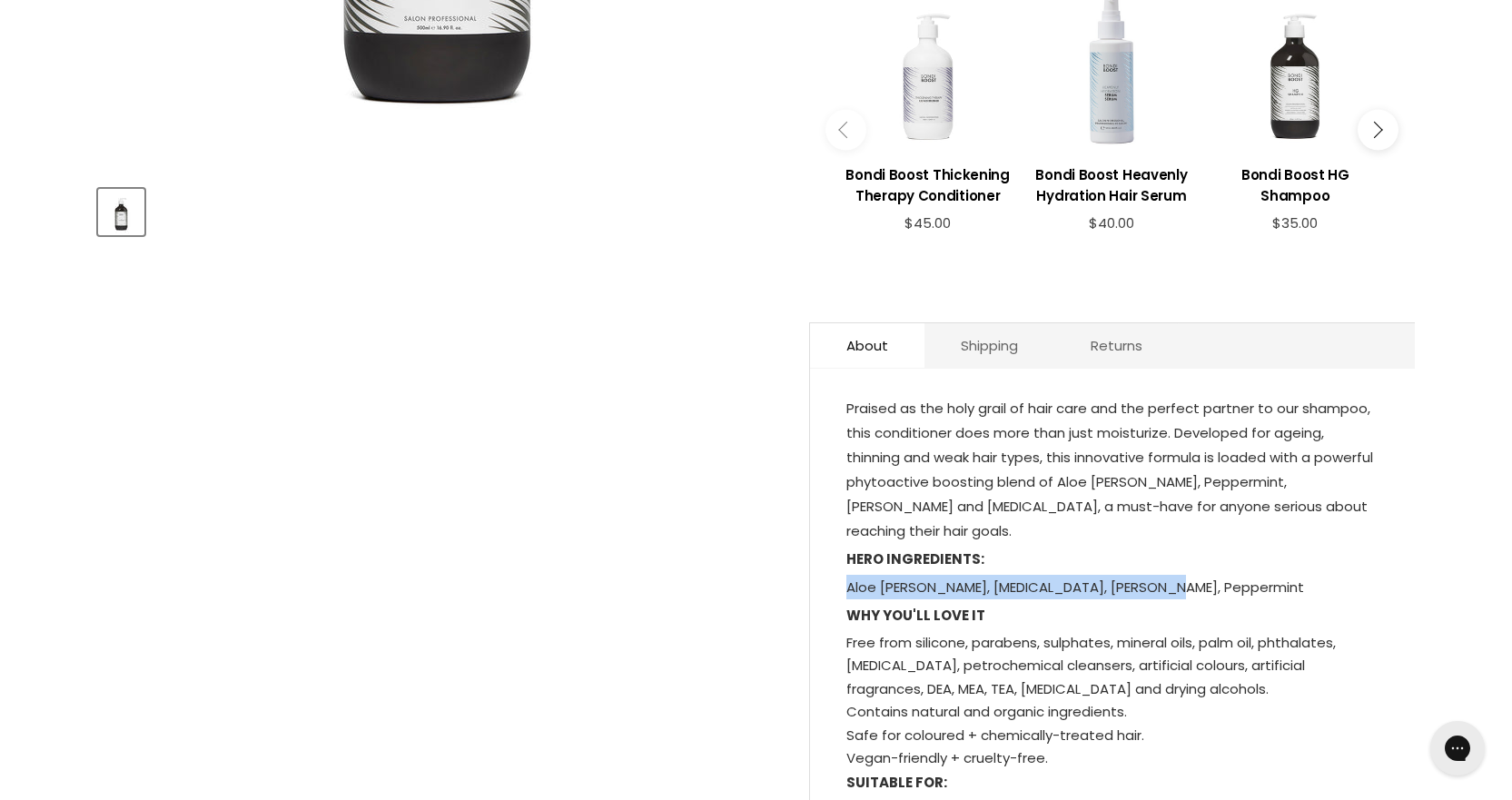
drag, startPoint x: 1173, startPoint y: 587, endPoint x: 848, endPoint y: 597, distance: 325.2
click at [848, 597] on p "Aloe Vera, Saw Palmetto, Rosemary, Peppermint" at bounding box center [1112, 589] width 532 height 28
copy p "Aloe Vera, Saw Palmetto, Rosemary, Peppermint"
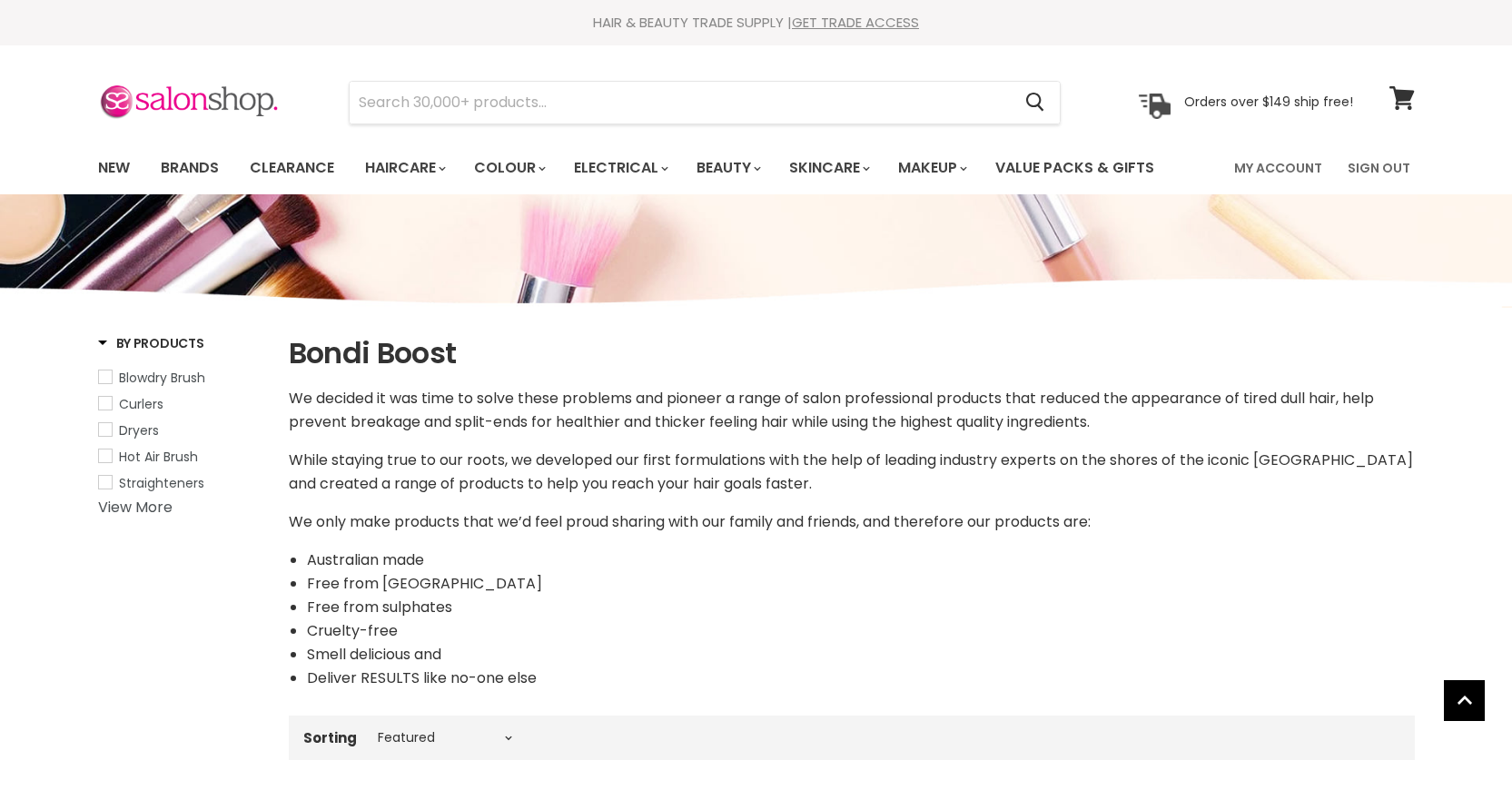
select select "manual"
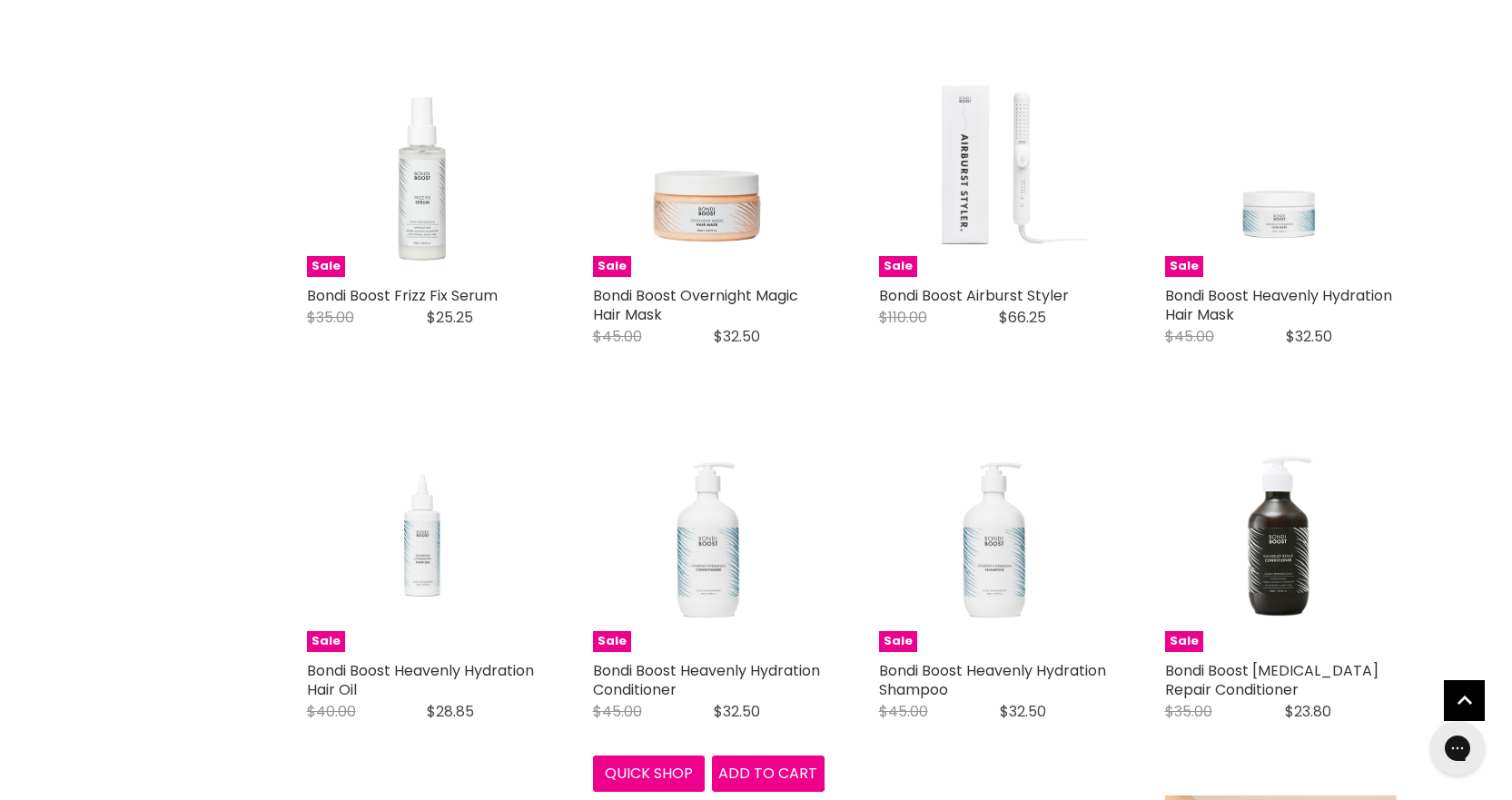
scroll to position [2874, 0]
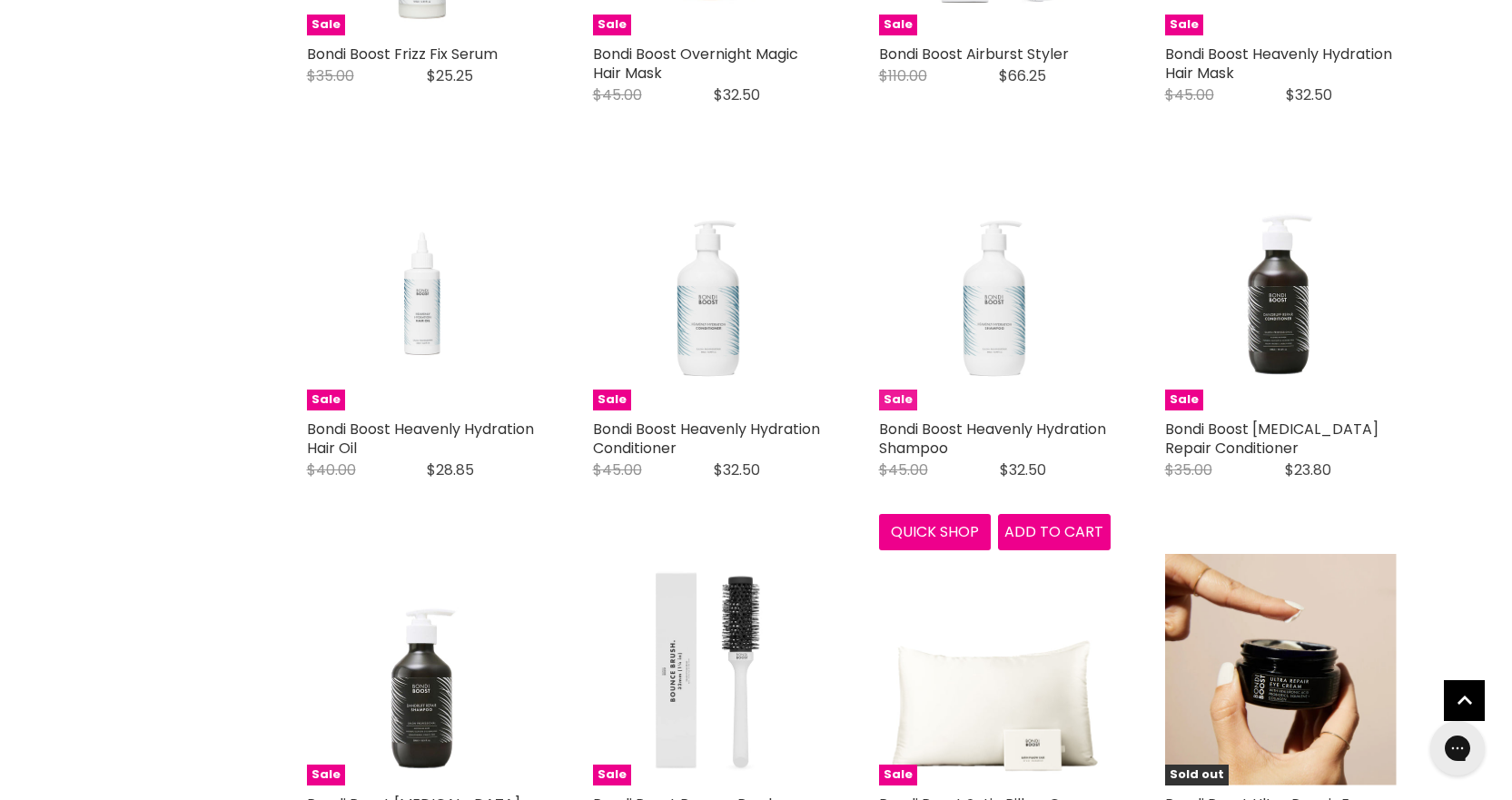
click at [991, 307] on img "Main content" at bounding box center [994, 294] width 185 height 232
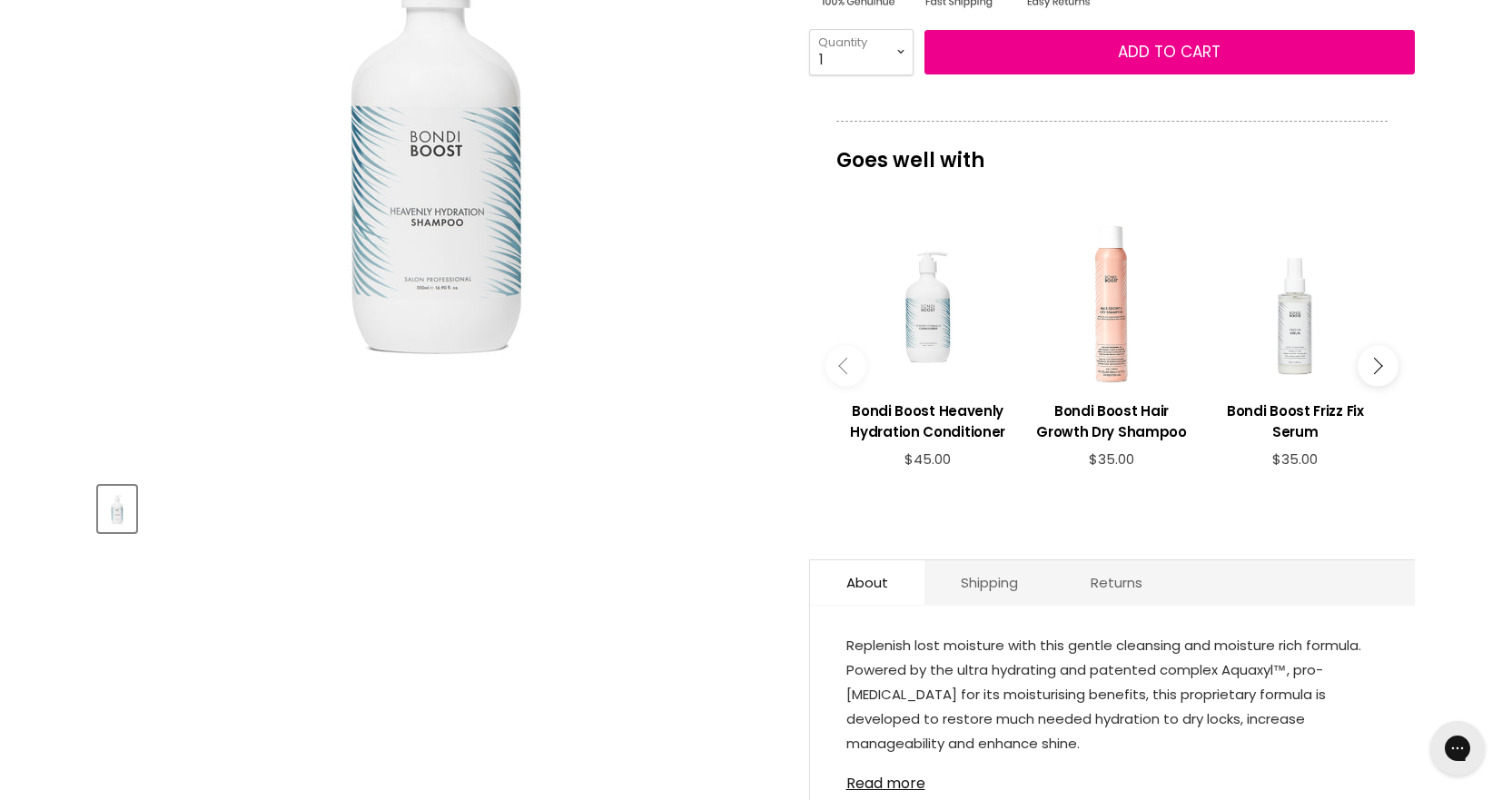
scroll to position [545, 0]
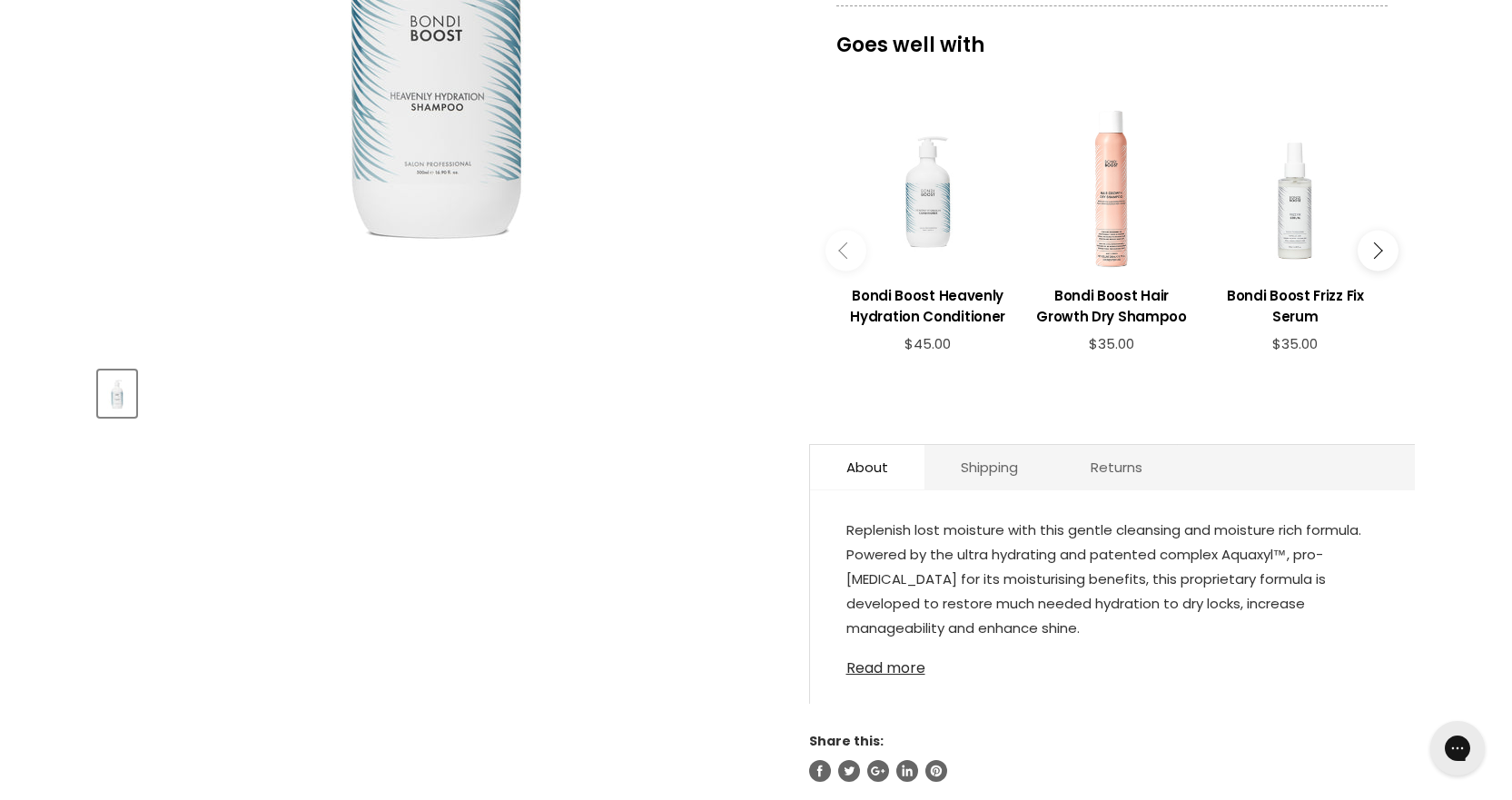
click at [894, 665] on link "Read more" at bounding box center [1112, 662] width 532 height 28
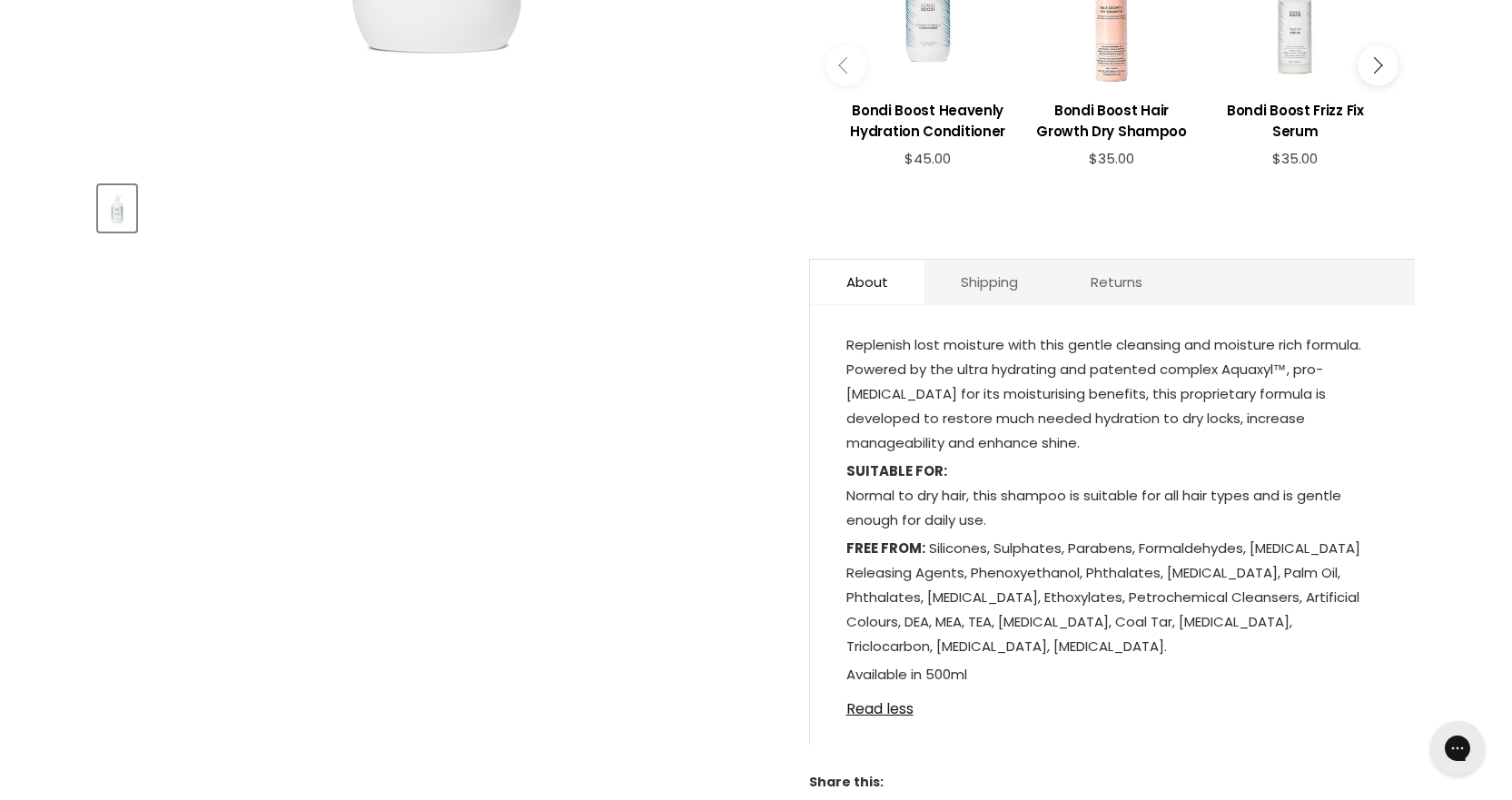
scroll to position [726, 0]
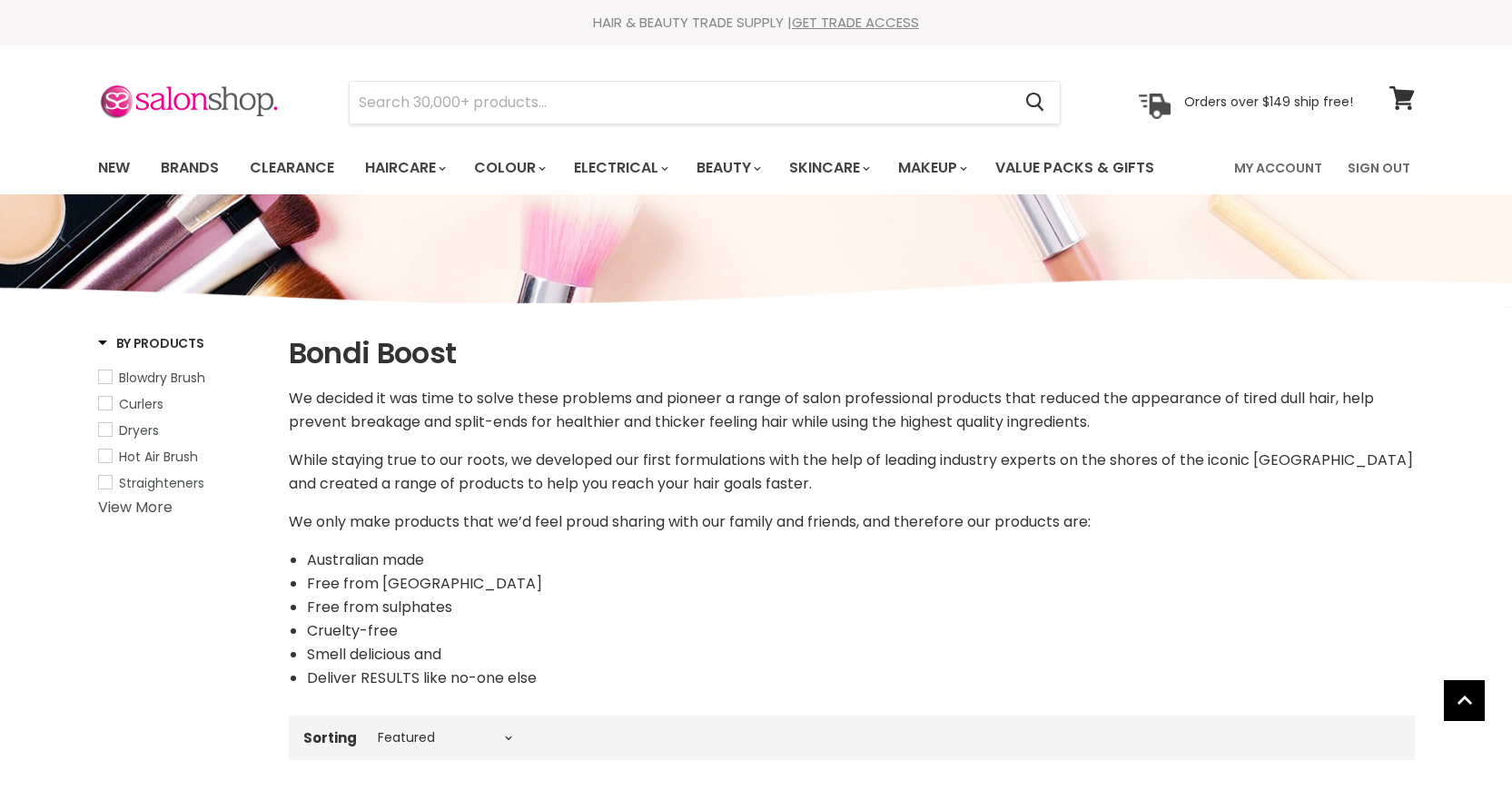
select select "manual"
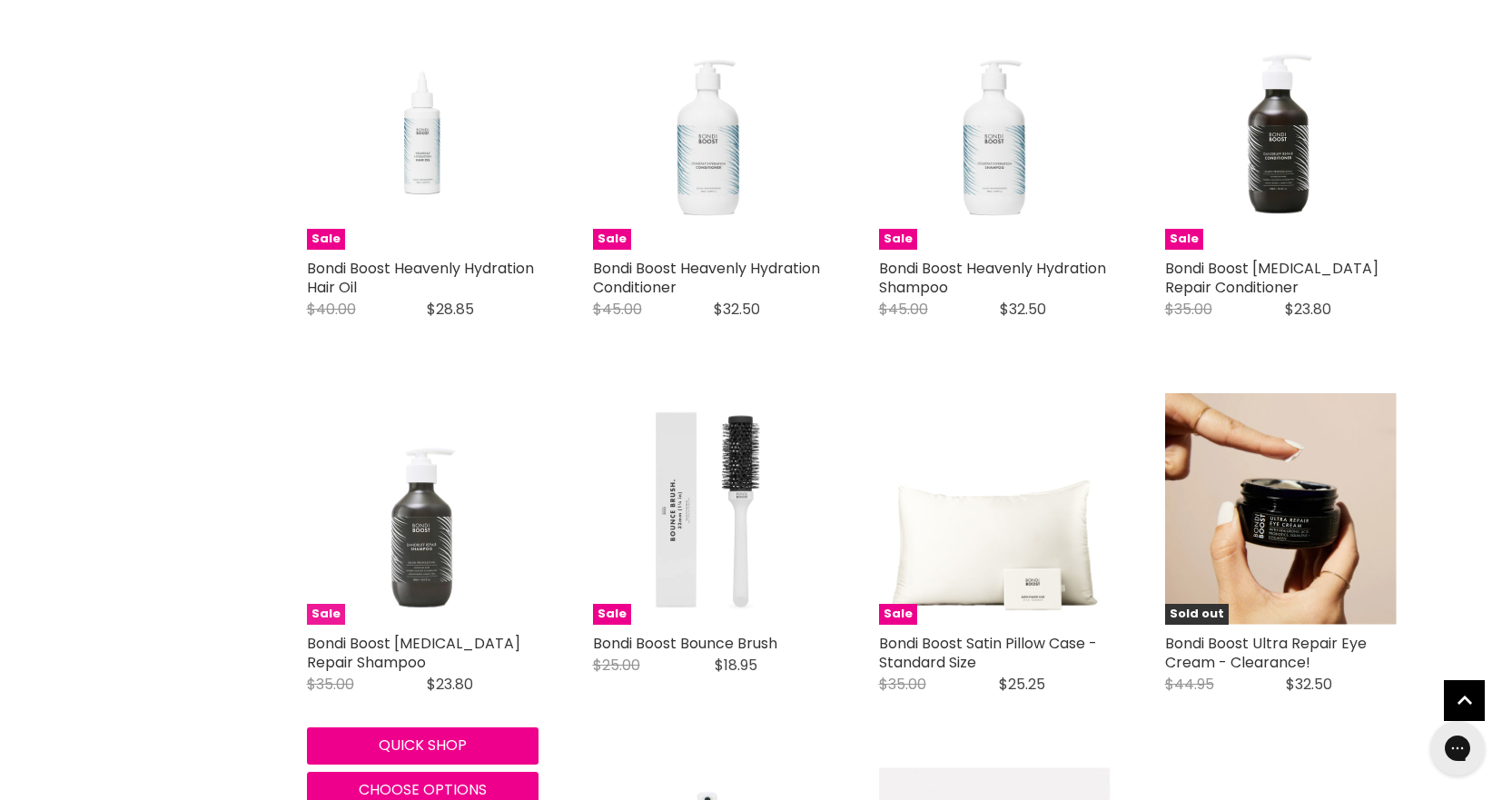
click at [406, 568] on img "Main content" at bounding box center [422, 509] width 232 height 232
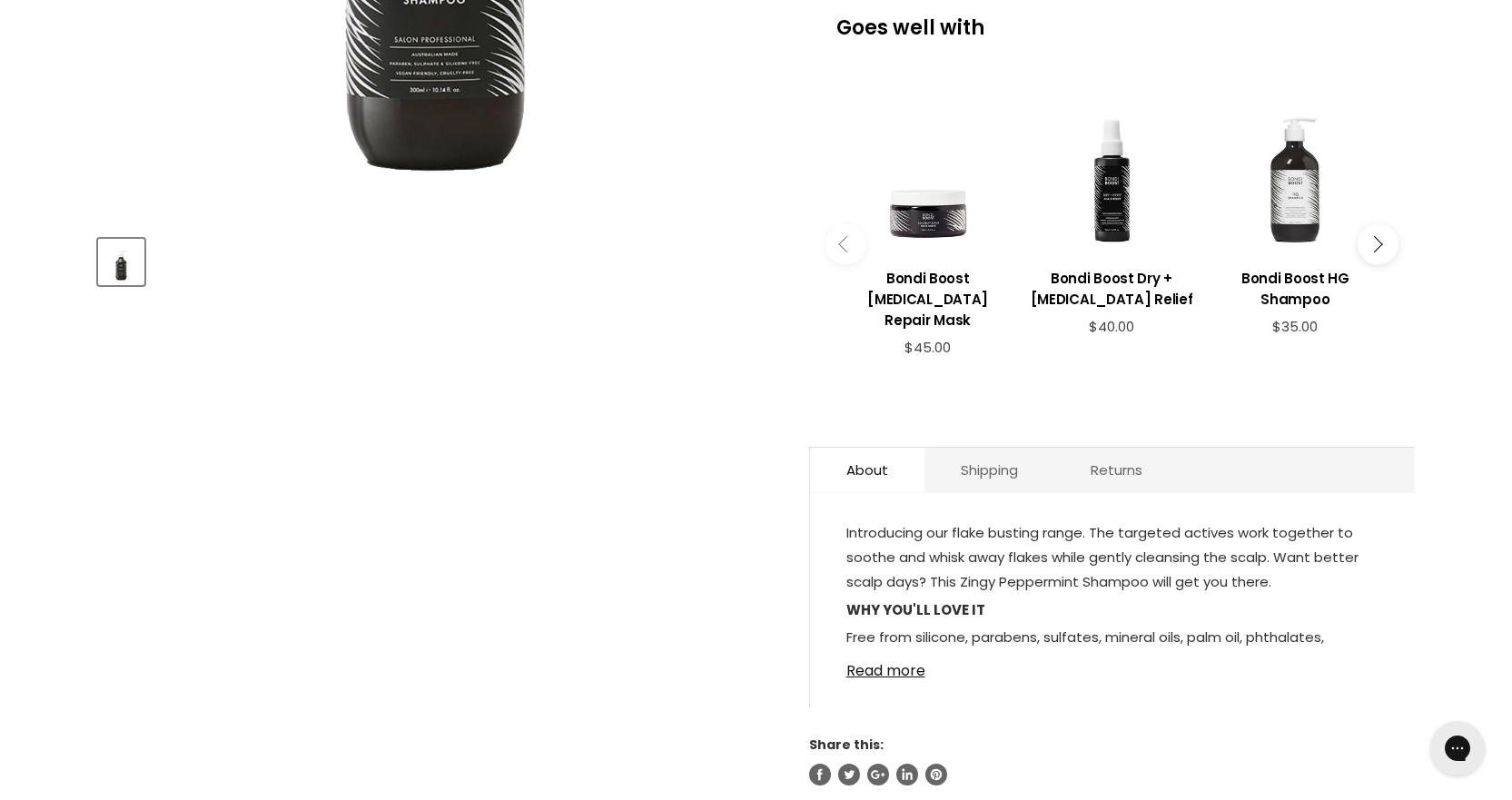
scroll to position [726, 0]
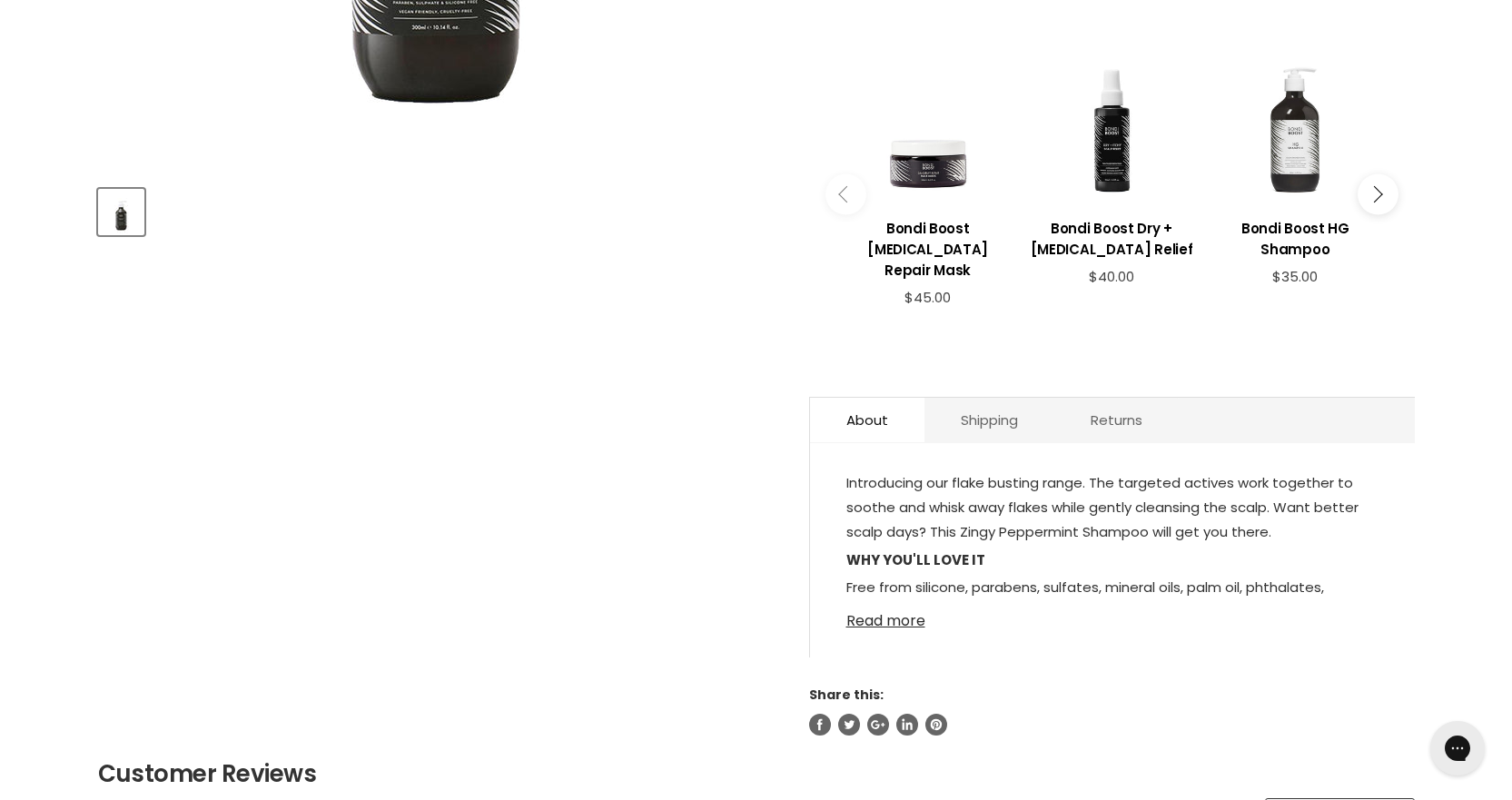
click at [889, 602] on link "Read more" at bounding box center [1112, 615] width 532 height 28
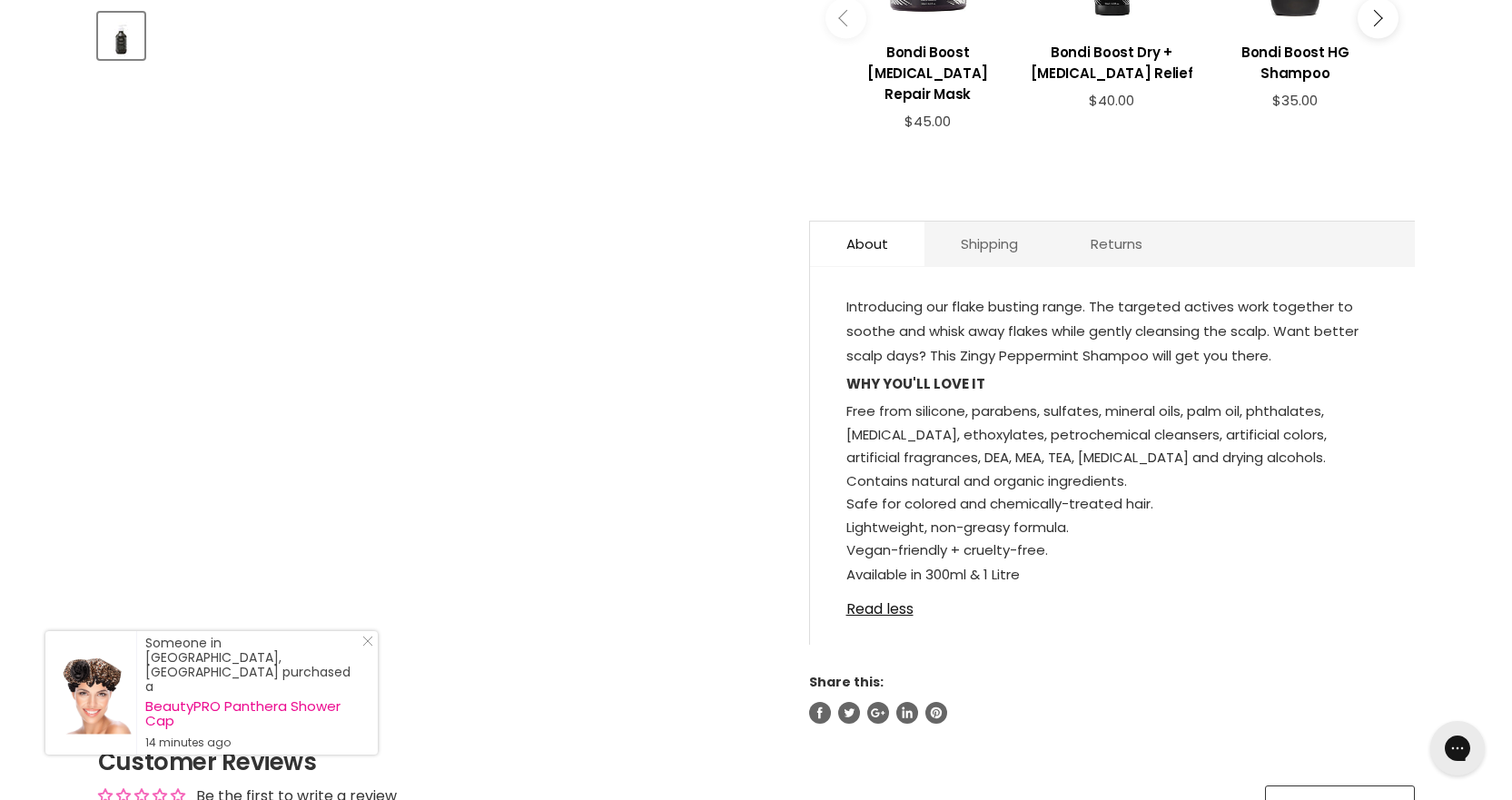
scroll to position [817, 0]
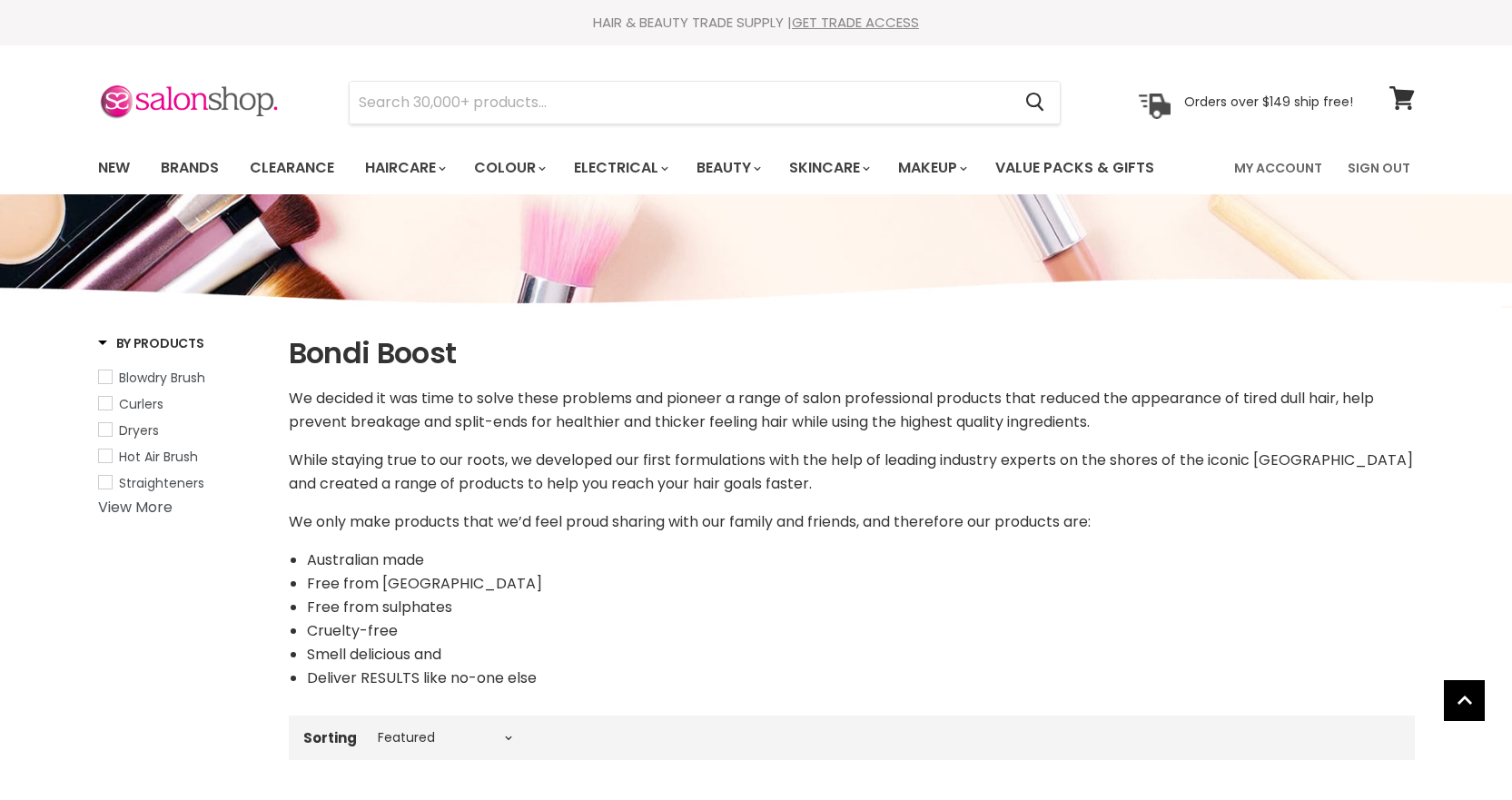
select select "manual"
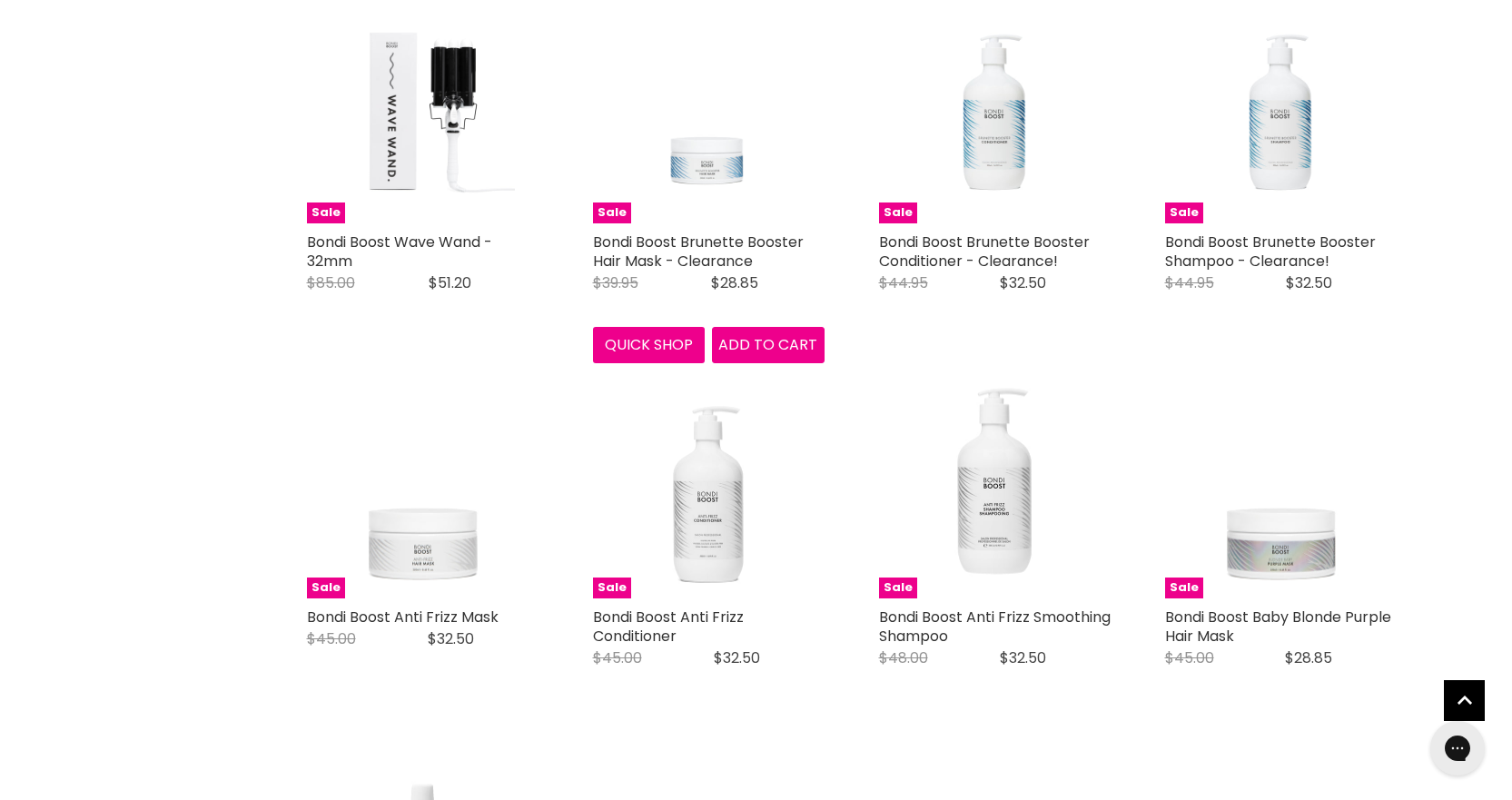
scroll to position [4226, 0]
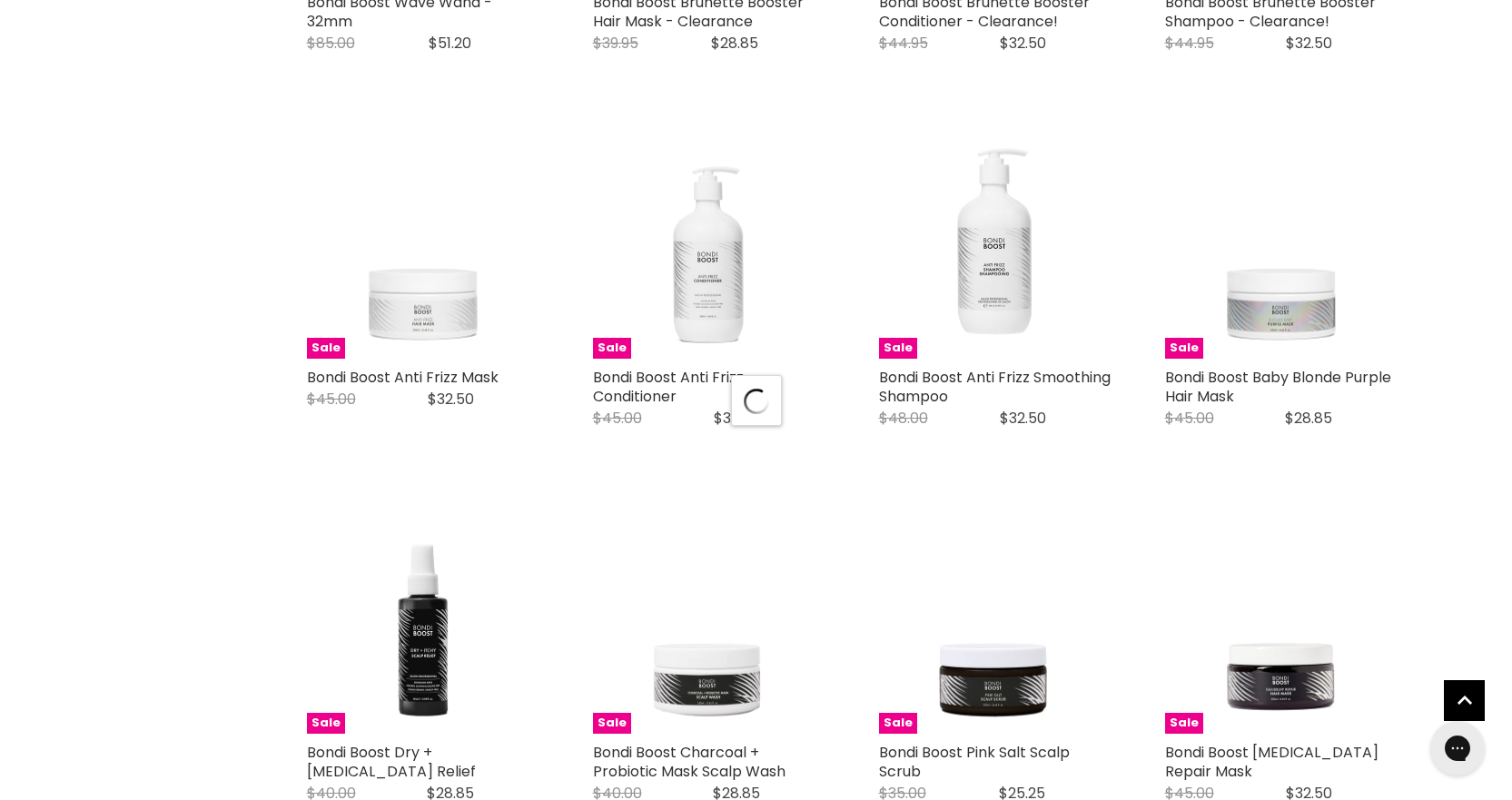
scroll to position [4680, 0]
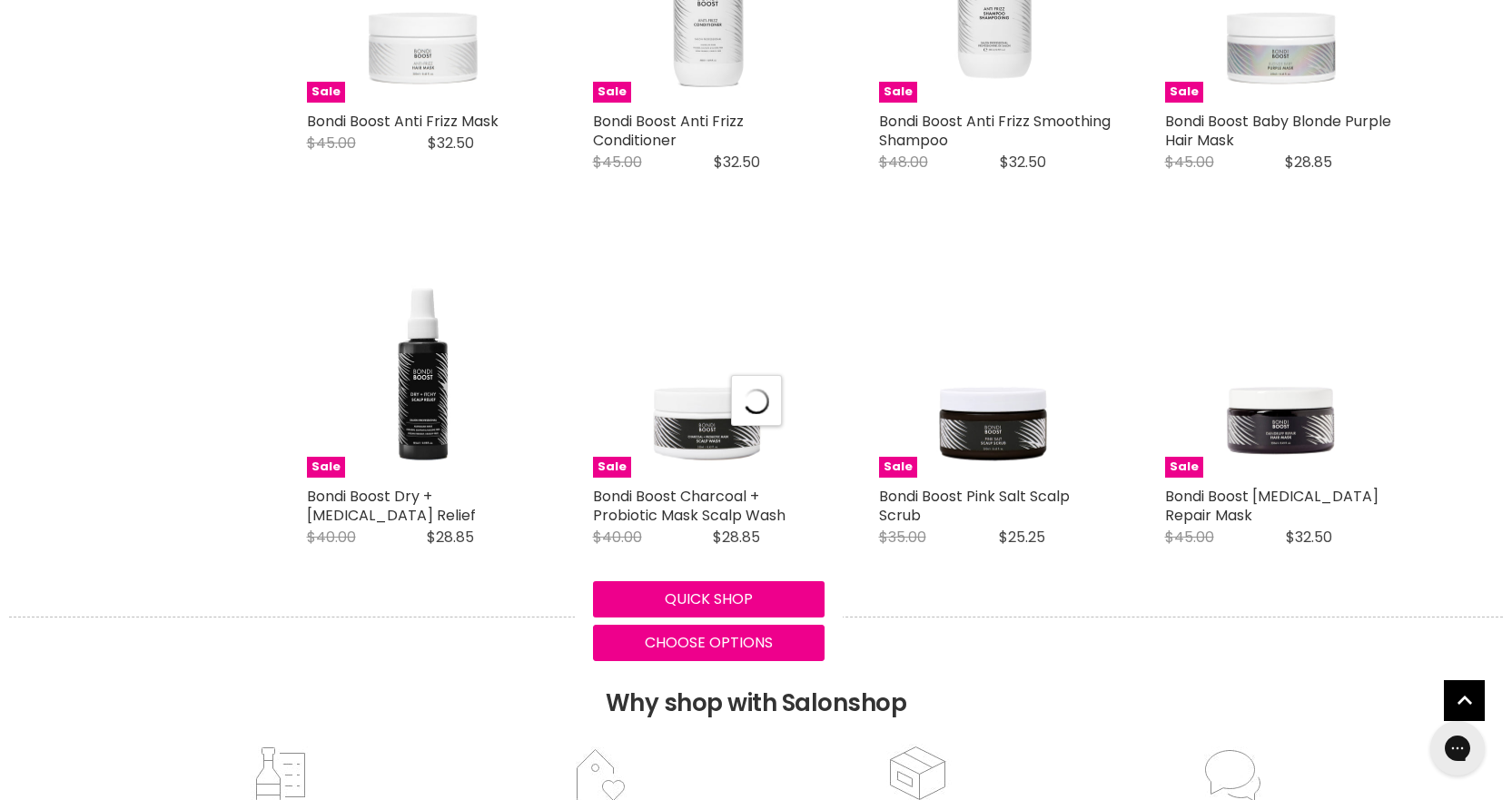
select select "manual"
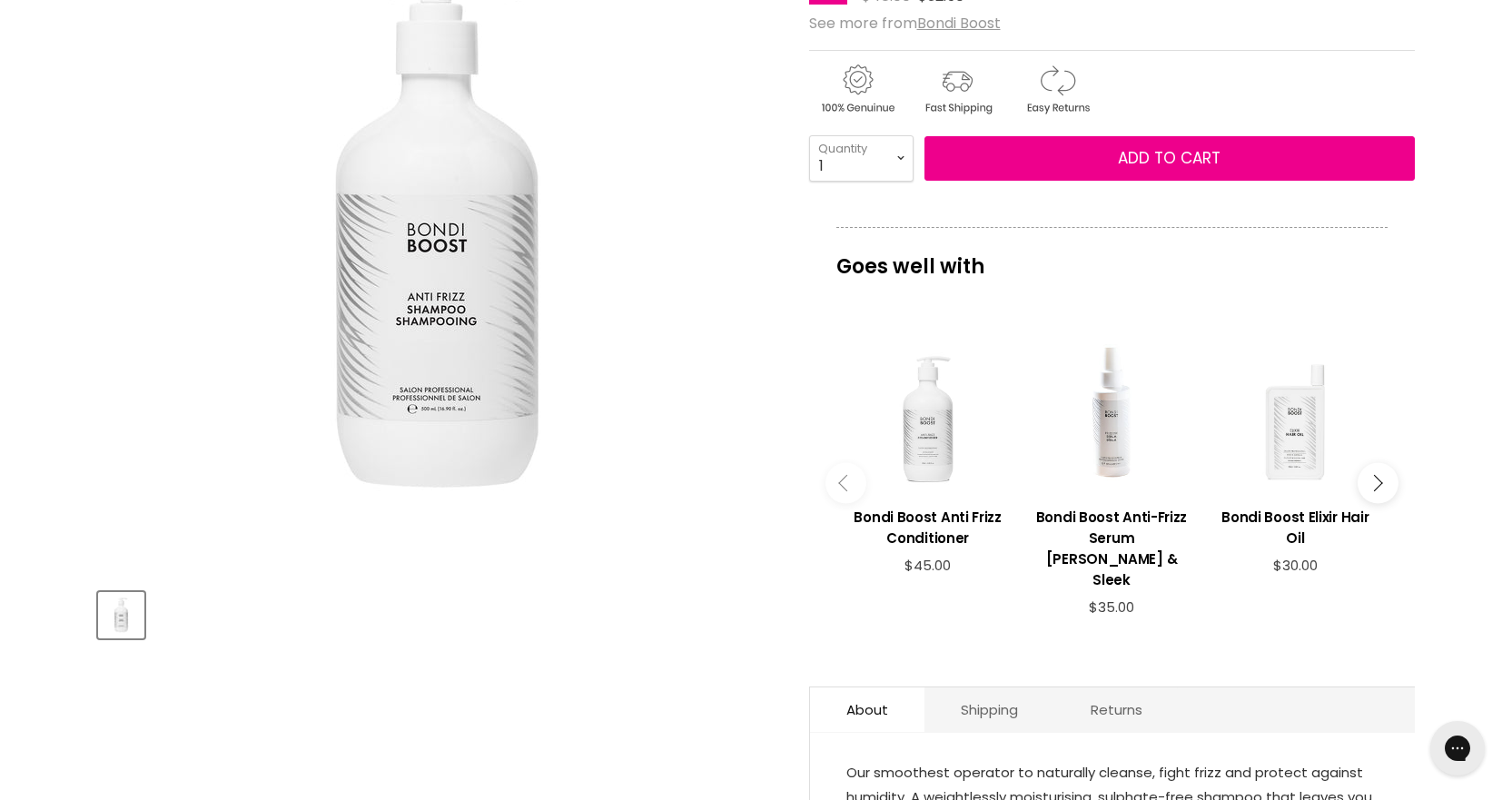
scroll to position [545, 0]
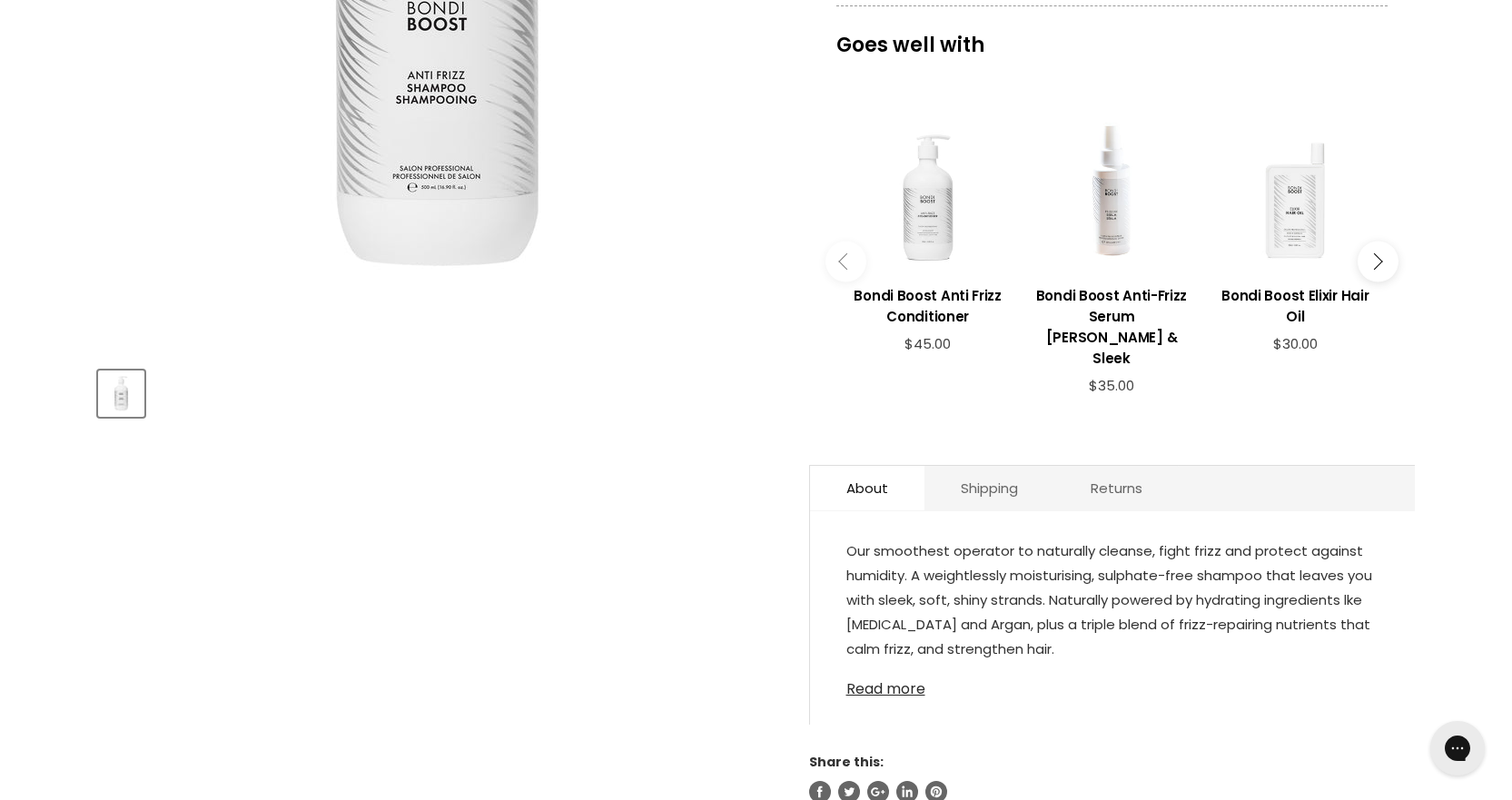
click at [873, 670] on link "Read more" at bounding box center [1112, 683] width 532 height 28
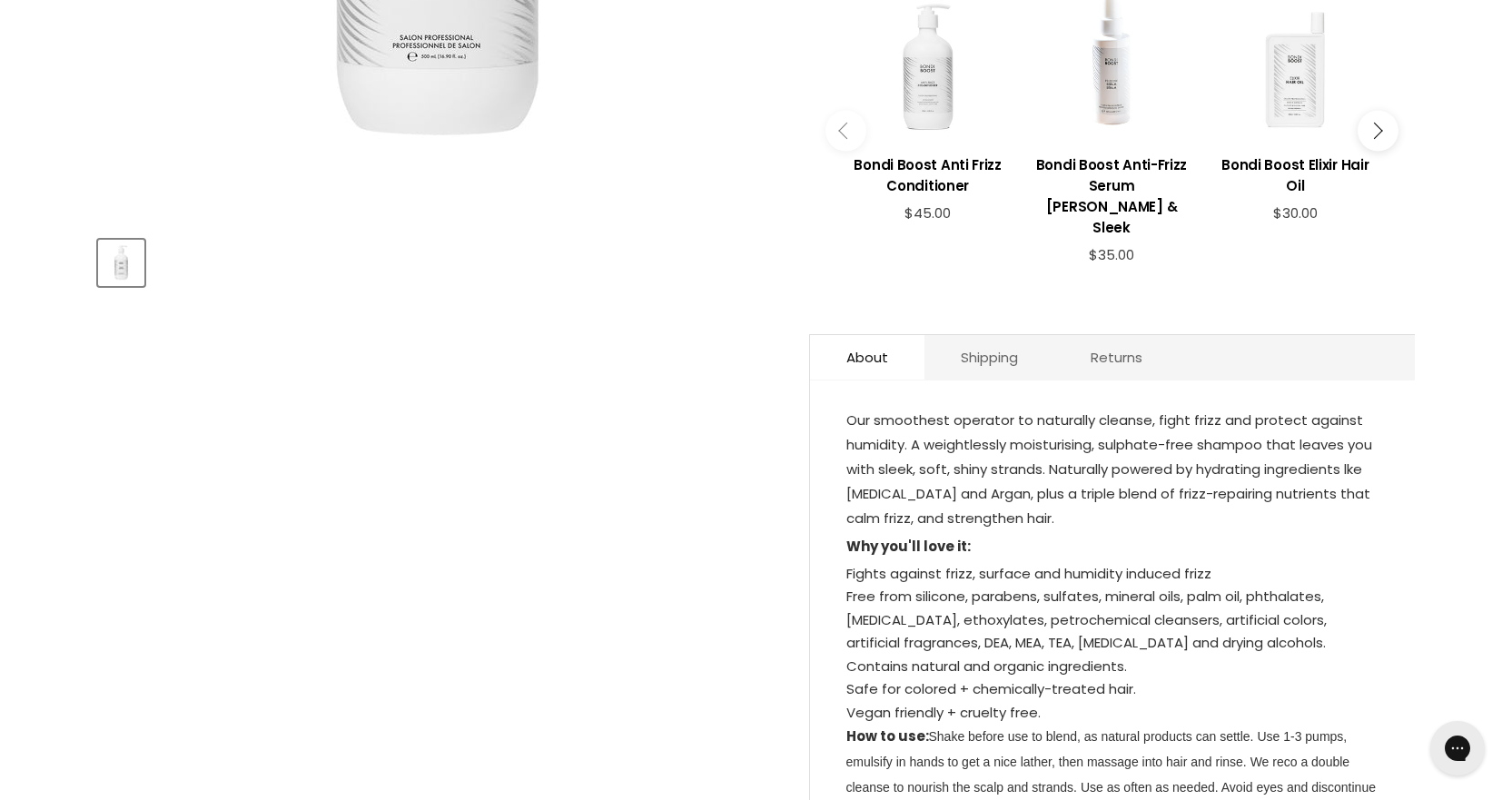
scroll to position [908, 0]
